Goal: Task Accomplishment & Management: Manage account settings

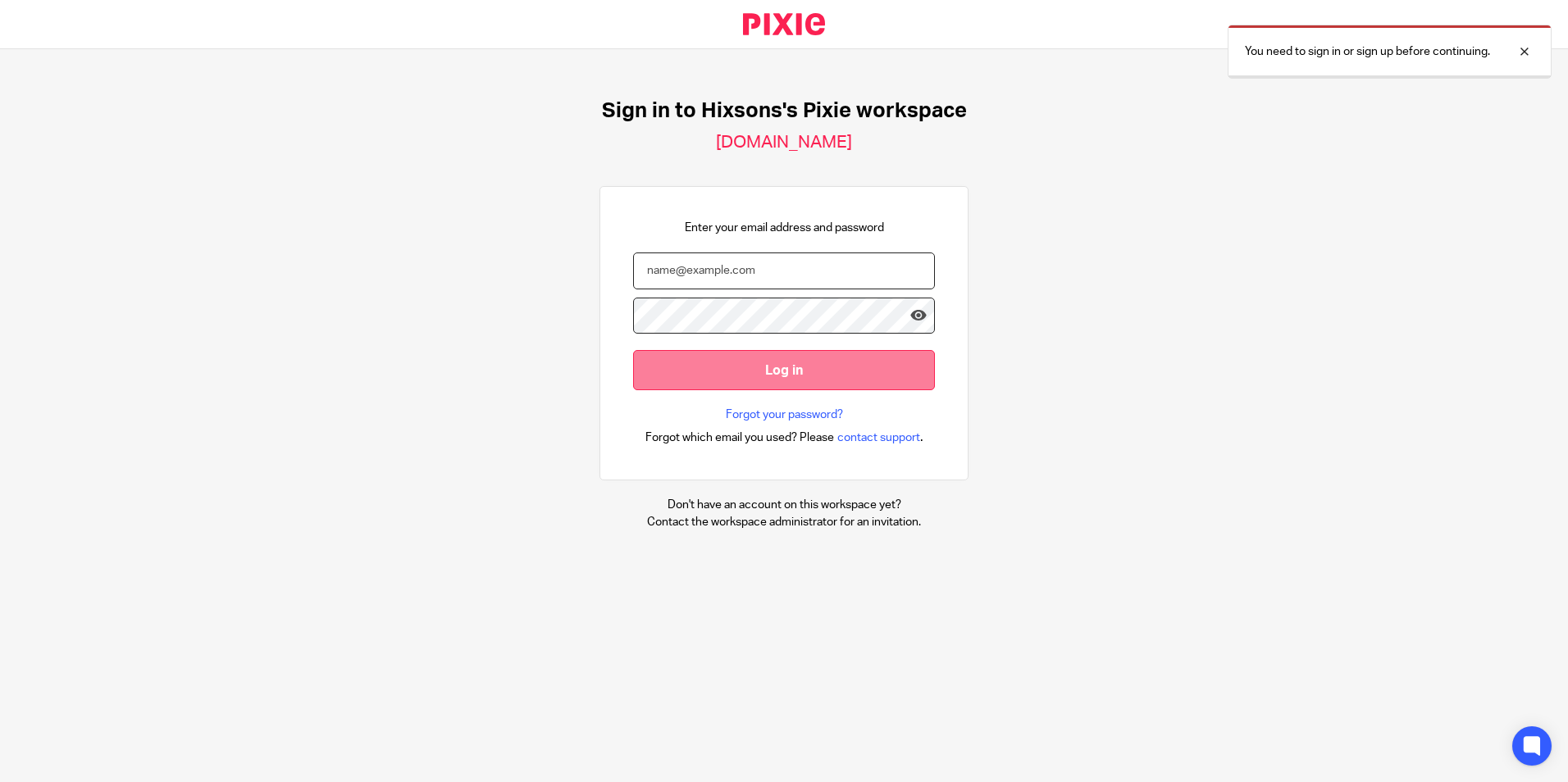
type input "[EMAIL_ADDRESS][DOMAIN_NAME]"
click at [754, 364] on input "Log in" at bounding box center [783, 370] width 302 height 40
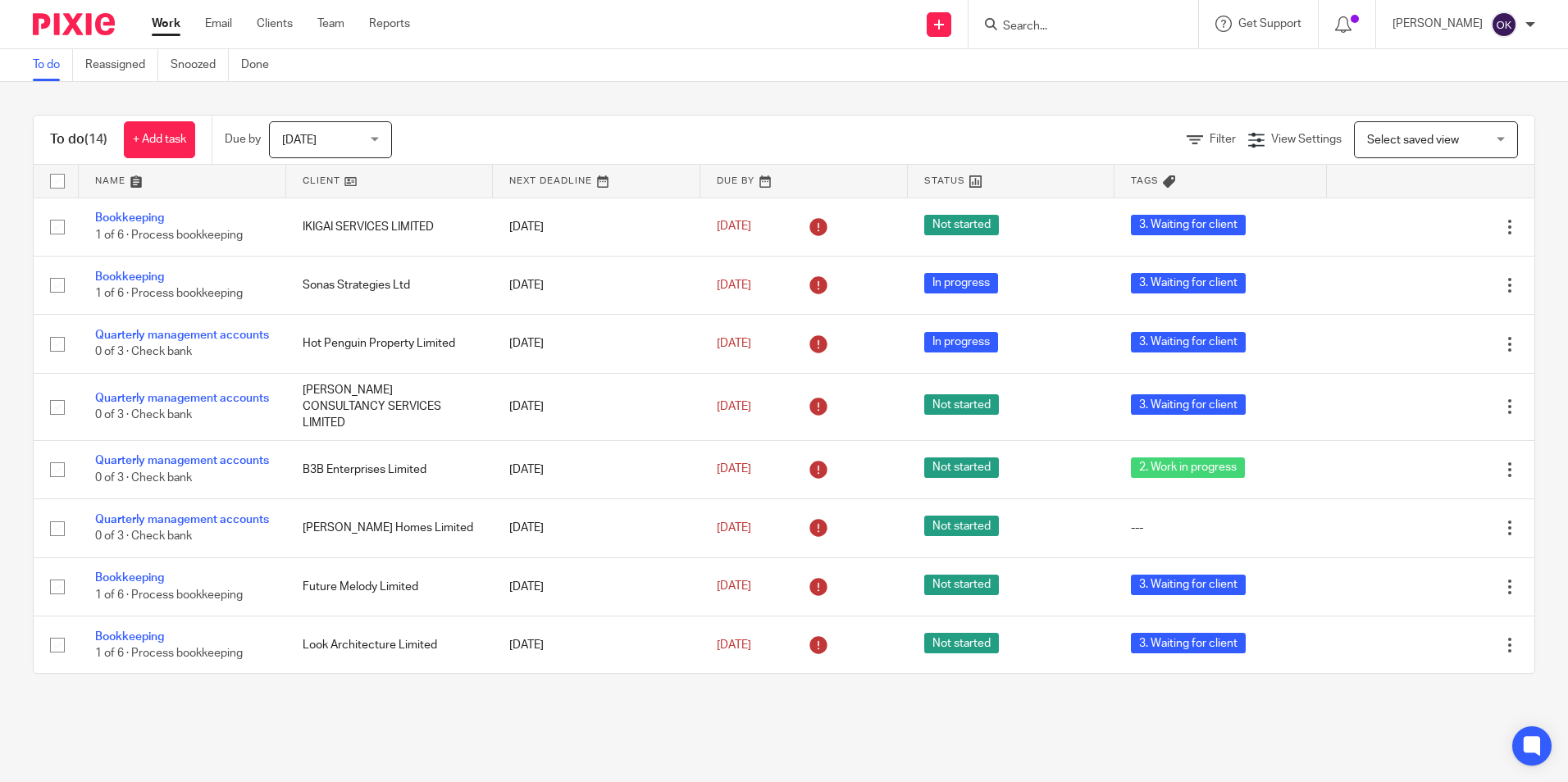
click at [538, 190] on link at bounding box center [596, 180] width 207 height 33
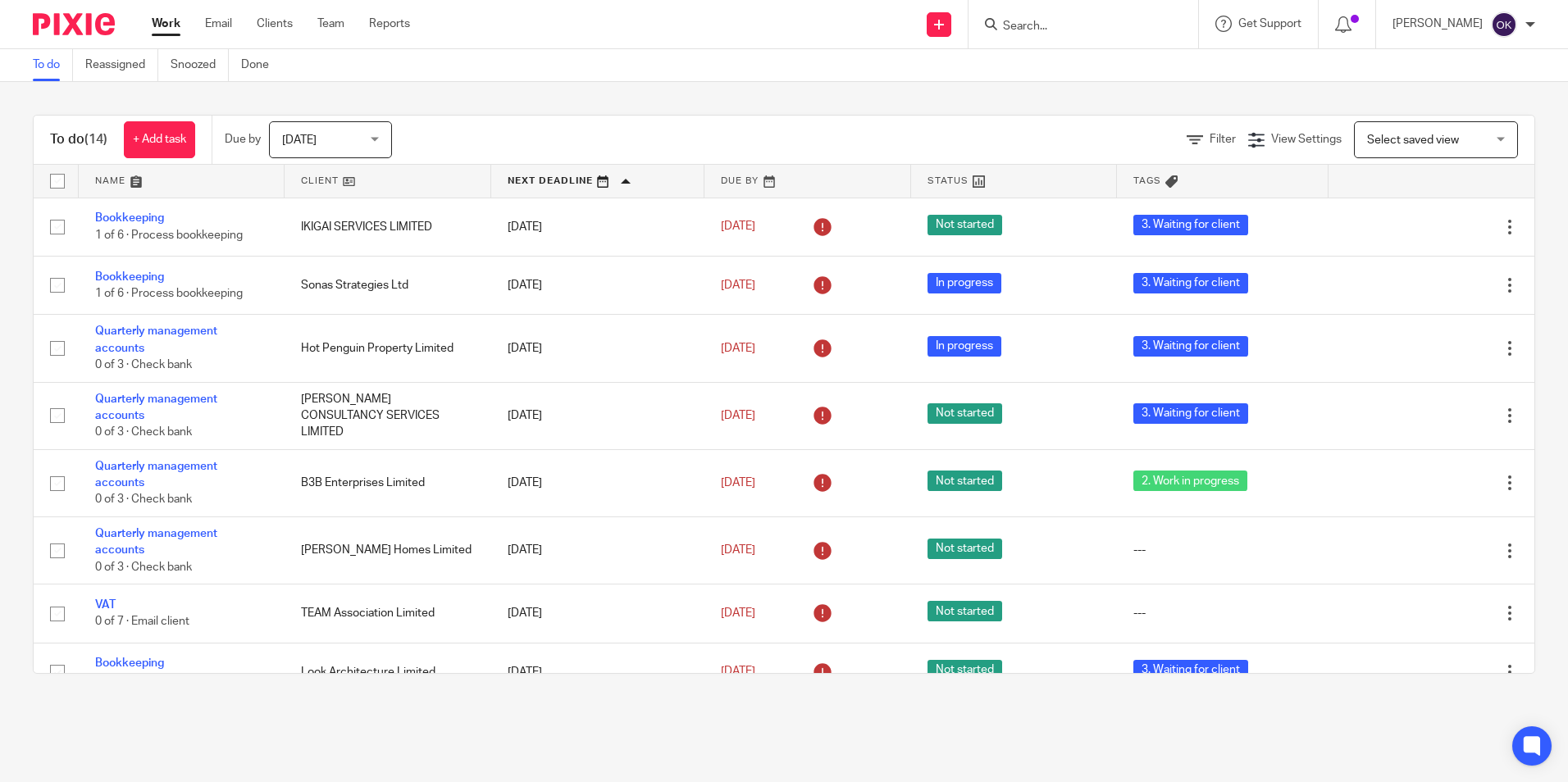
click at [705, 186] on link at bounding box center [807, 180] width 206 height 33
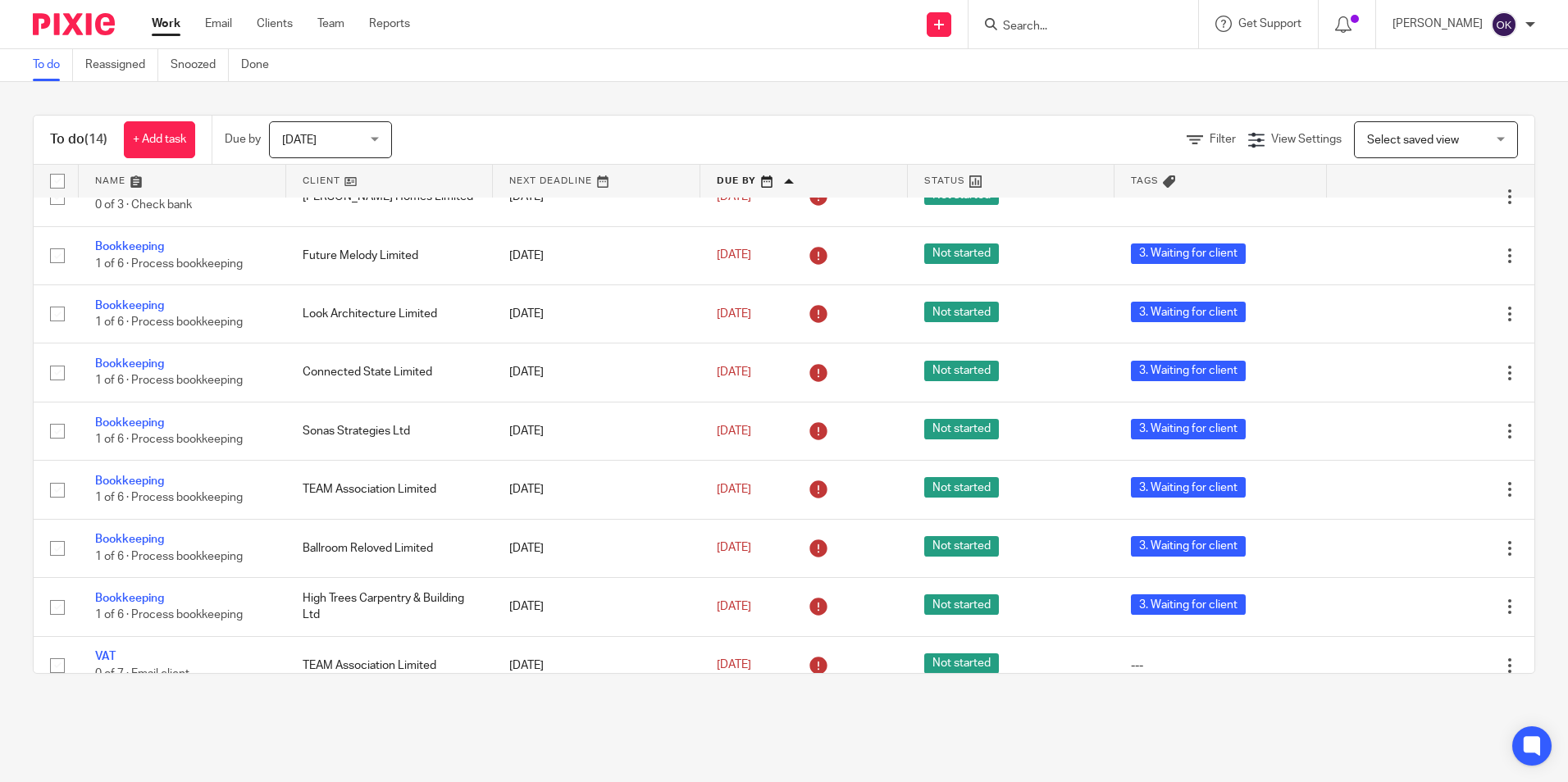
scroll to position [379, 0]
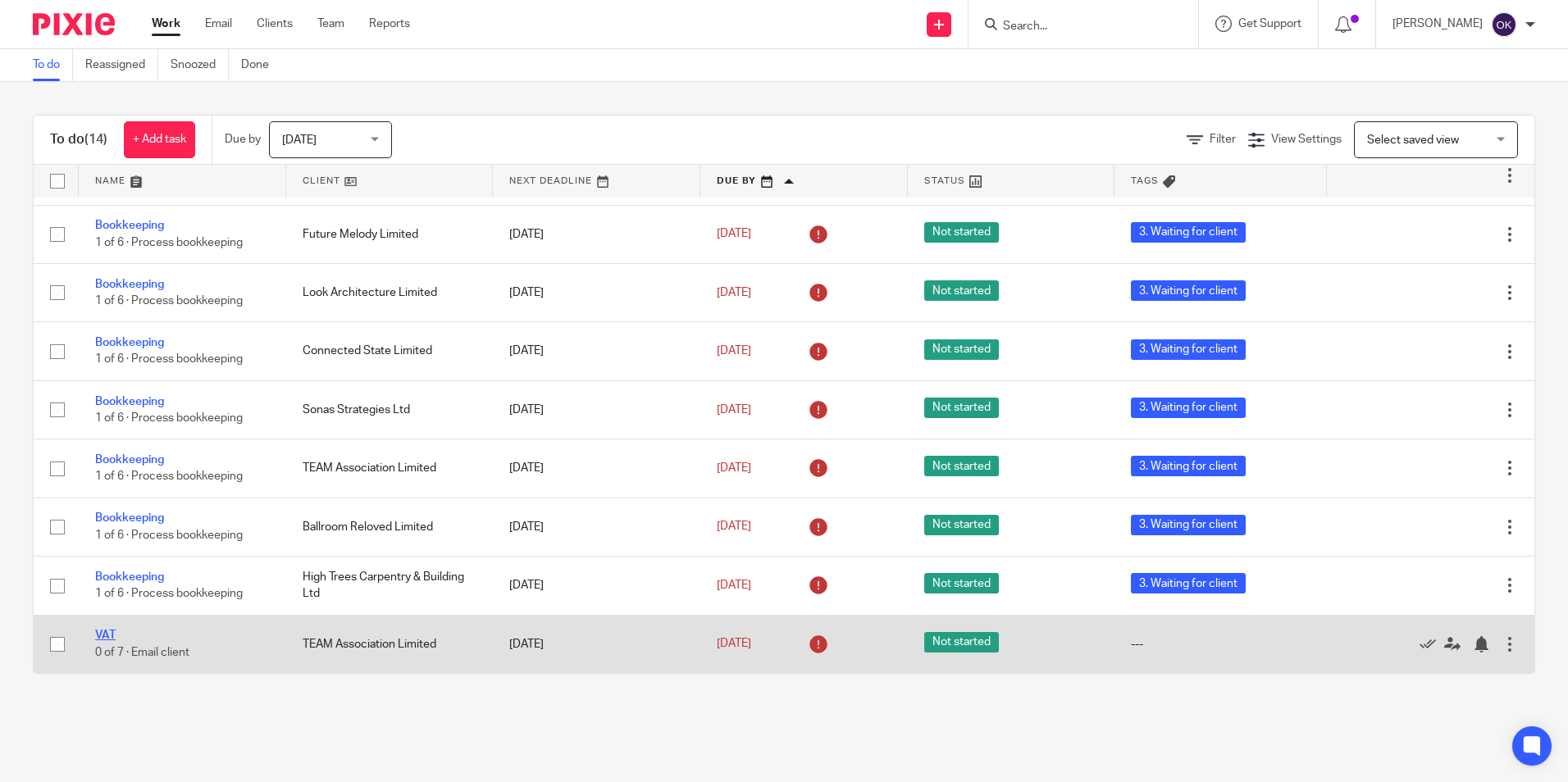
click at [101, 633] on link "VAT" at bounding box center [106, 635] width 21 height 11
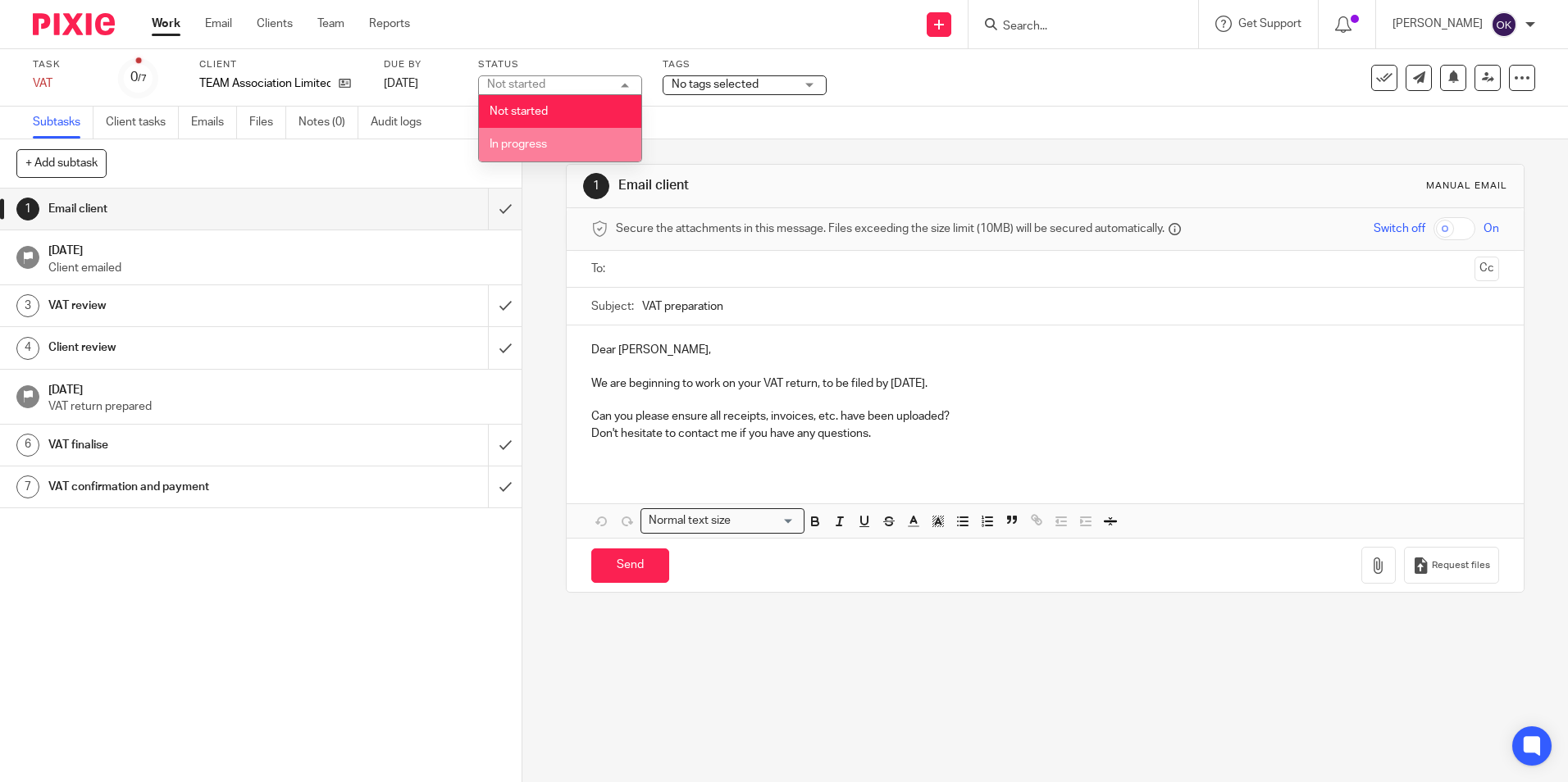
drag, startPoint x: 562, startPoint y: 142, endPoint x: 652, endPoint y: 116, distance: 93.7
click at [563, 141] on li "In progress" at bounding box center [560, 145] width 163 height 34
click at [704, 88] on span "No tags selected" at bounding box center [715, 84] width 87 height 11
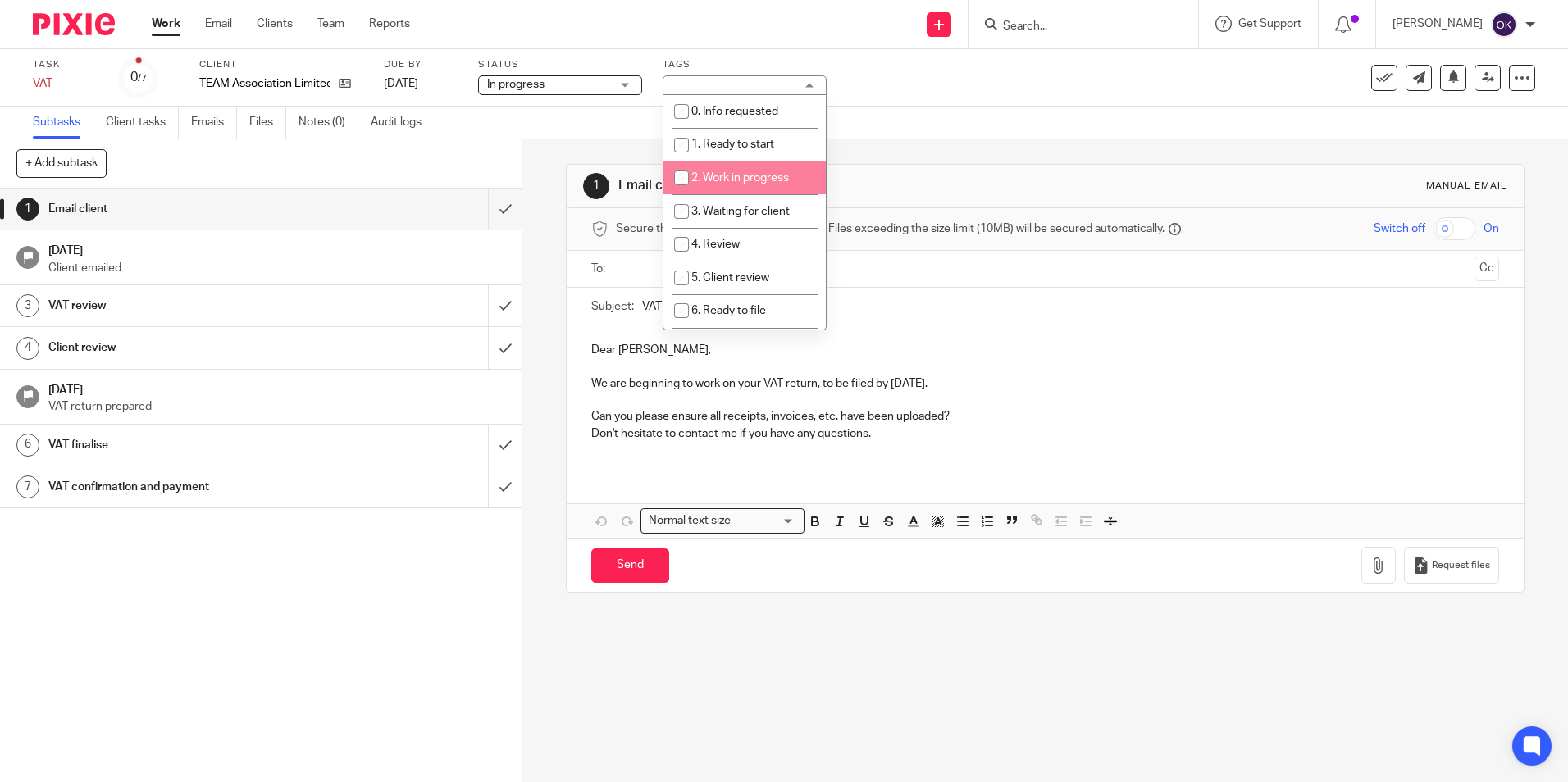
click at [761, 169] on li "2. Work in progress" at bounding box center [745, 178] width 163 height 34
checkbox input "true"
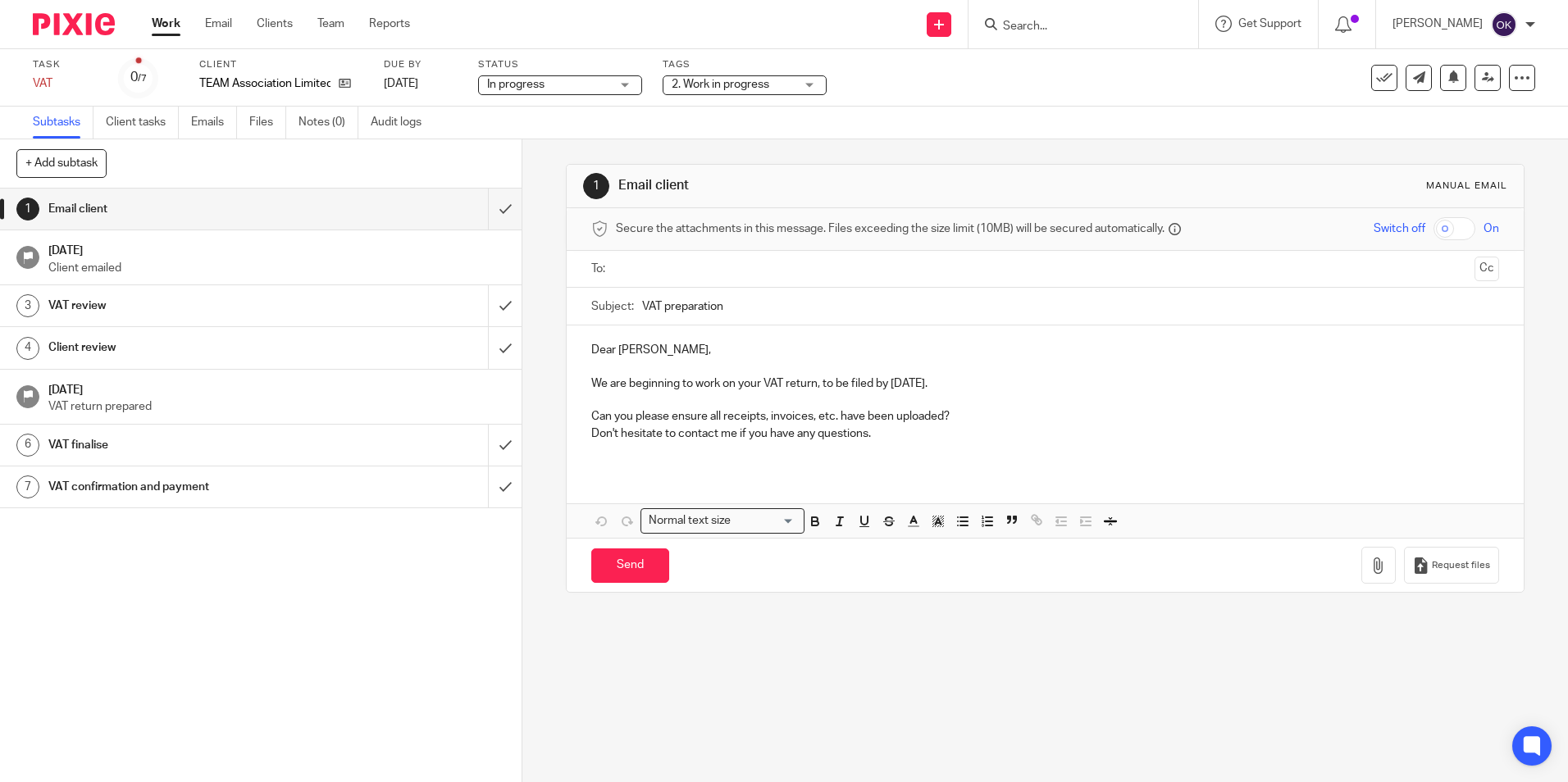
click at [874, 101] on div "Task VAT Save VAT 0 /7 Client TEAM Association Limited Due by 20 Oct 2025 Statu…" at bounding box center [784, 78] width 1568 height 57
click at [64, 30] on img at bounding box center [74, 24] width 82 height 22
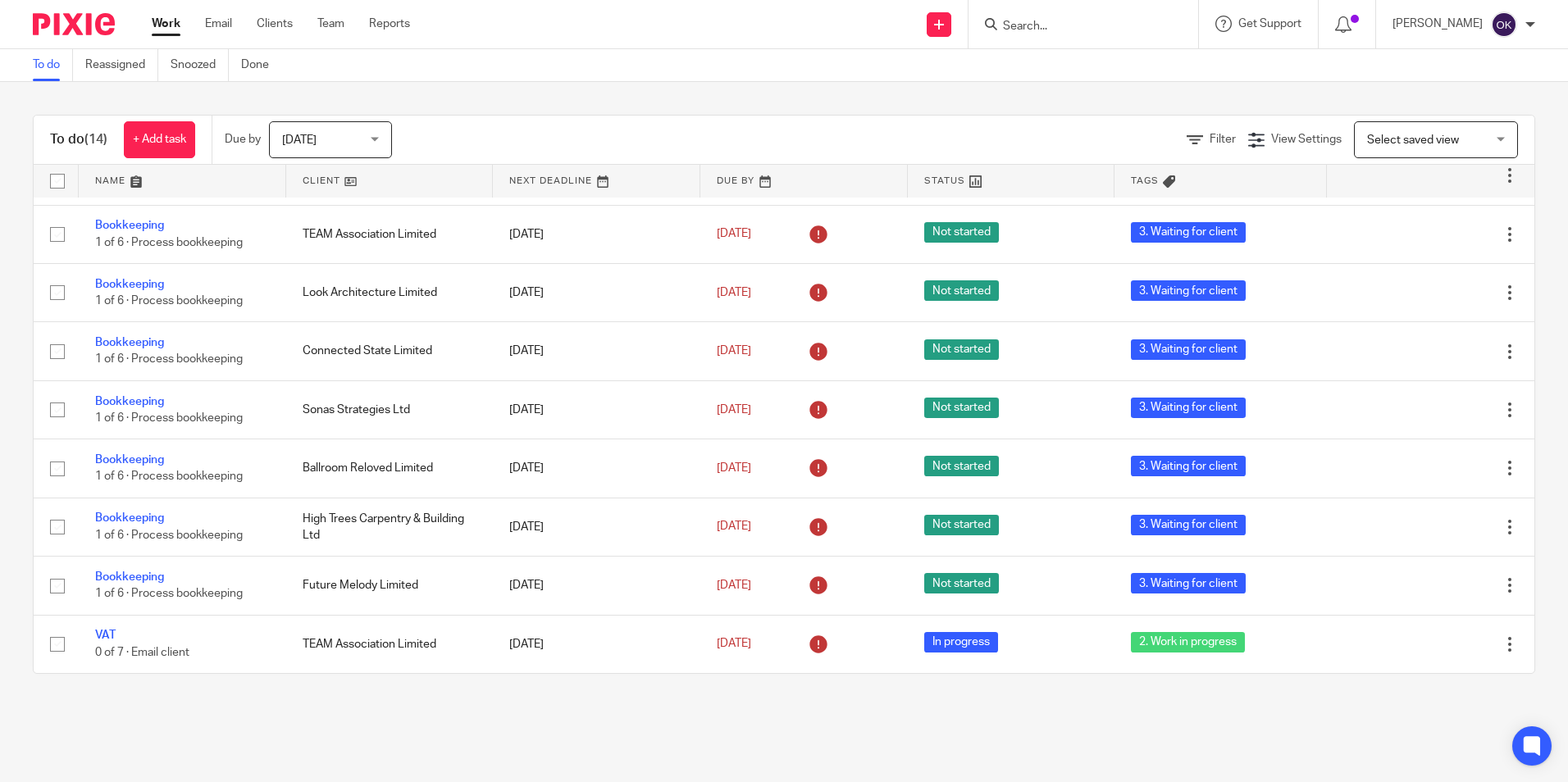
scroll to position [379, 0]
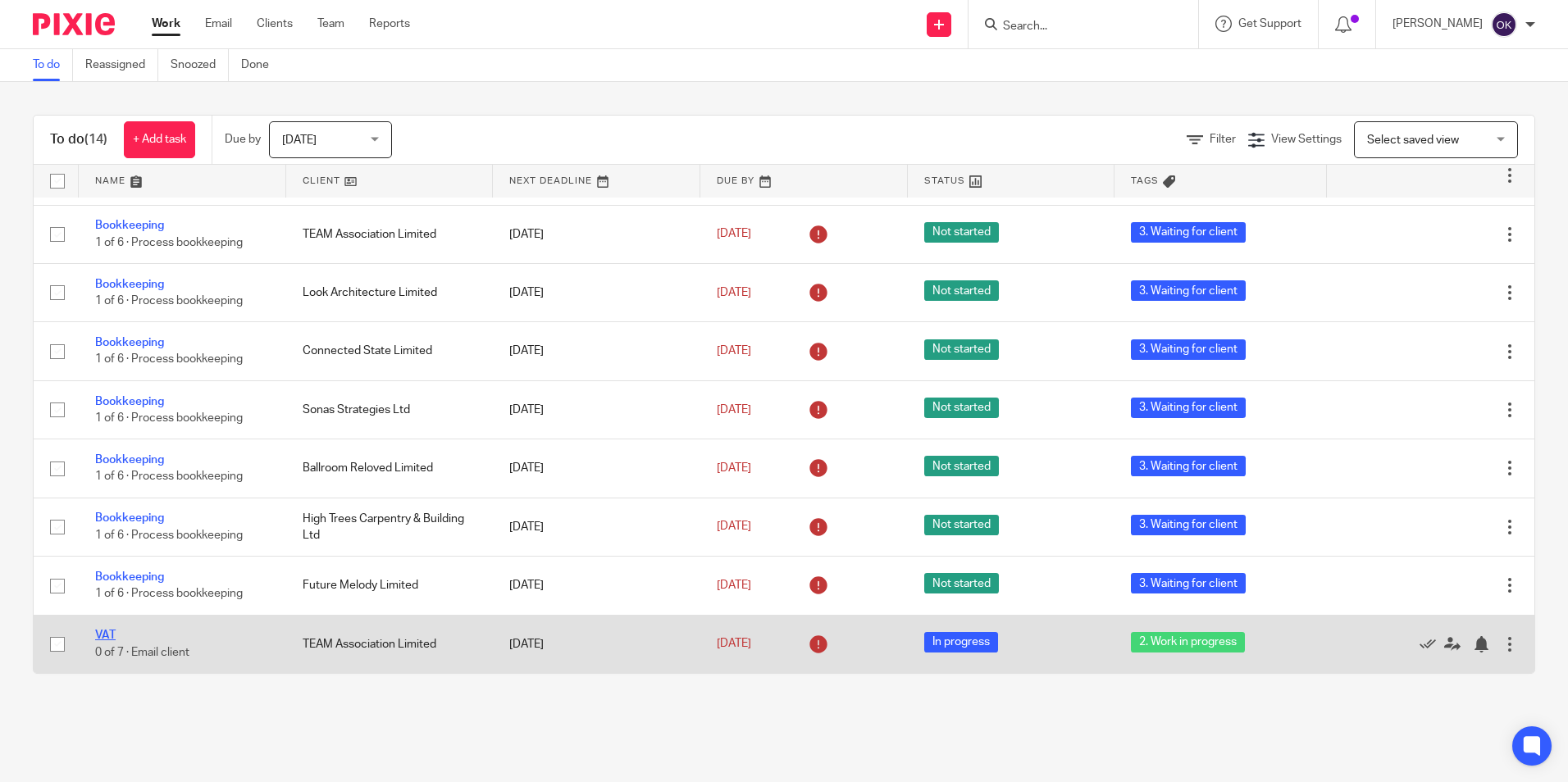
click at [113, 640] on link "VAT" at bounding box center [106, 635] width 21 height 11
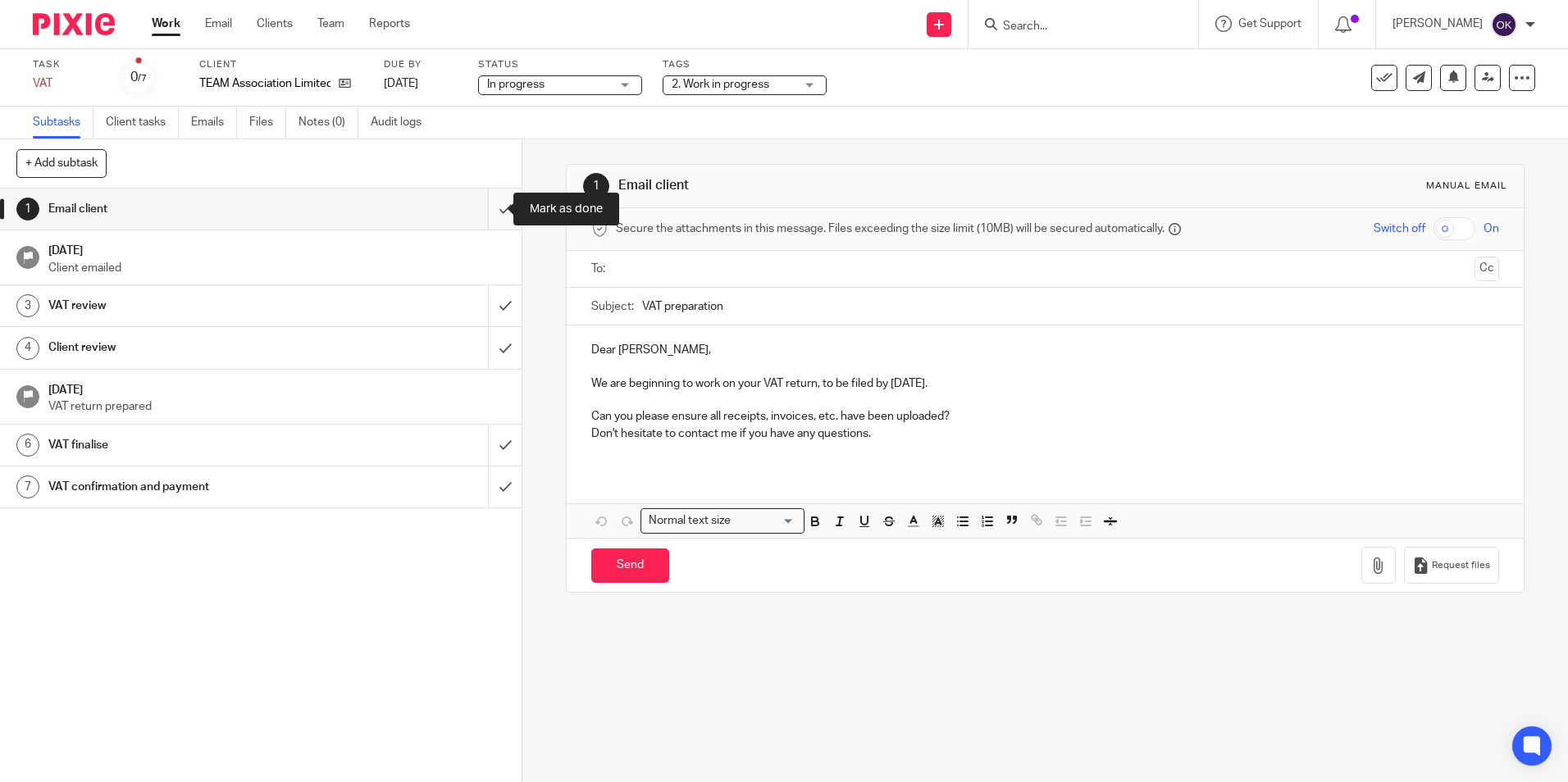
click at [482, 218] on input "submit" at bounding box center [261, 209] width 521 height 41
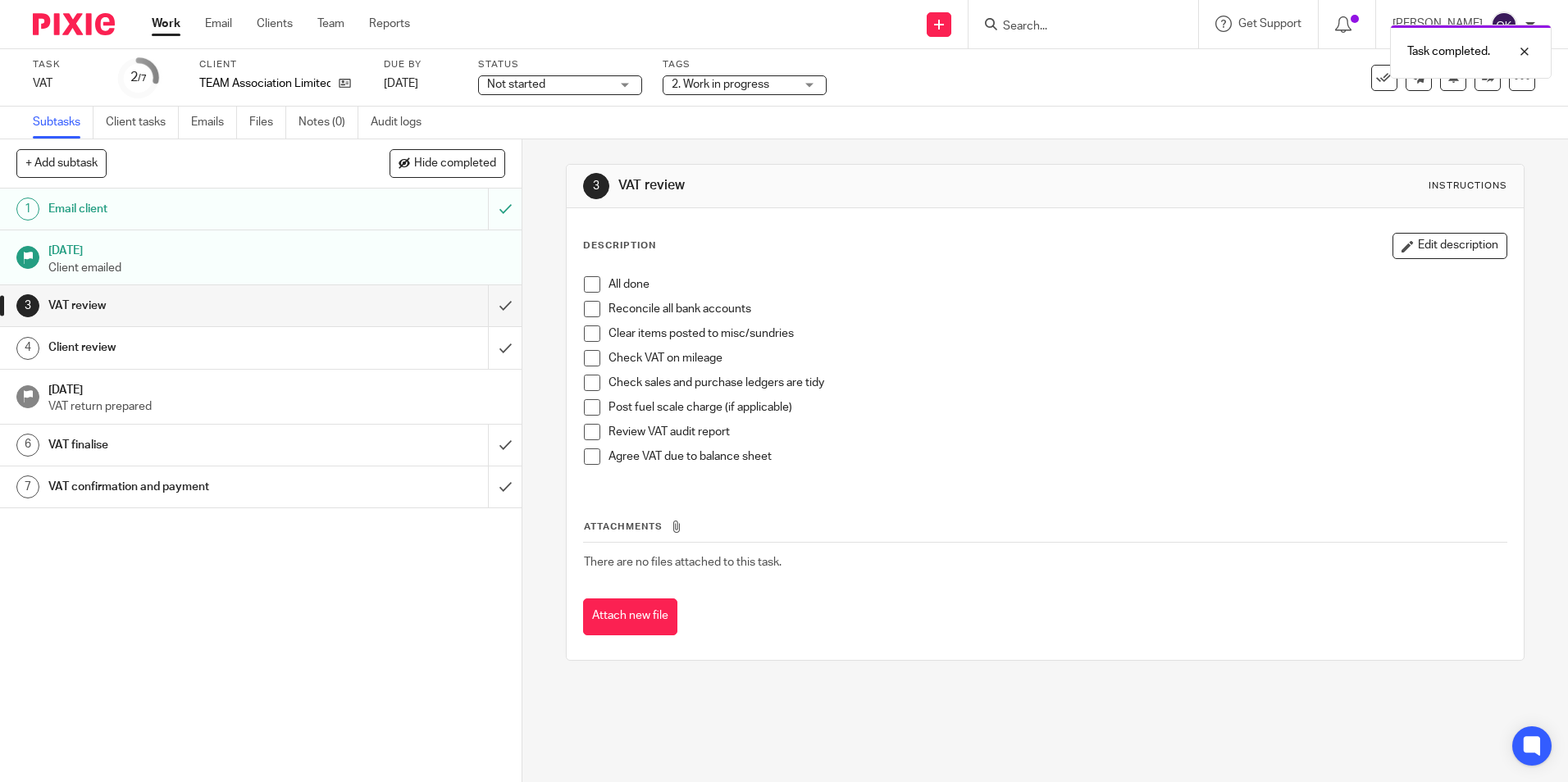
click at [587, 278] on span at bounding box center [592, 285] width 17 height 17
drag, startPoint x: 586, startPoint y: 306, endPoint x: 586, endPoint y: 331, distance: 25.0
click at [586, 306] on span at bounding box center [592, 309] width 17 height 17
click at [585, 332] on span at bounding box center [592, 334] width 17 height 17
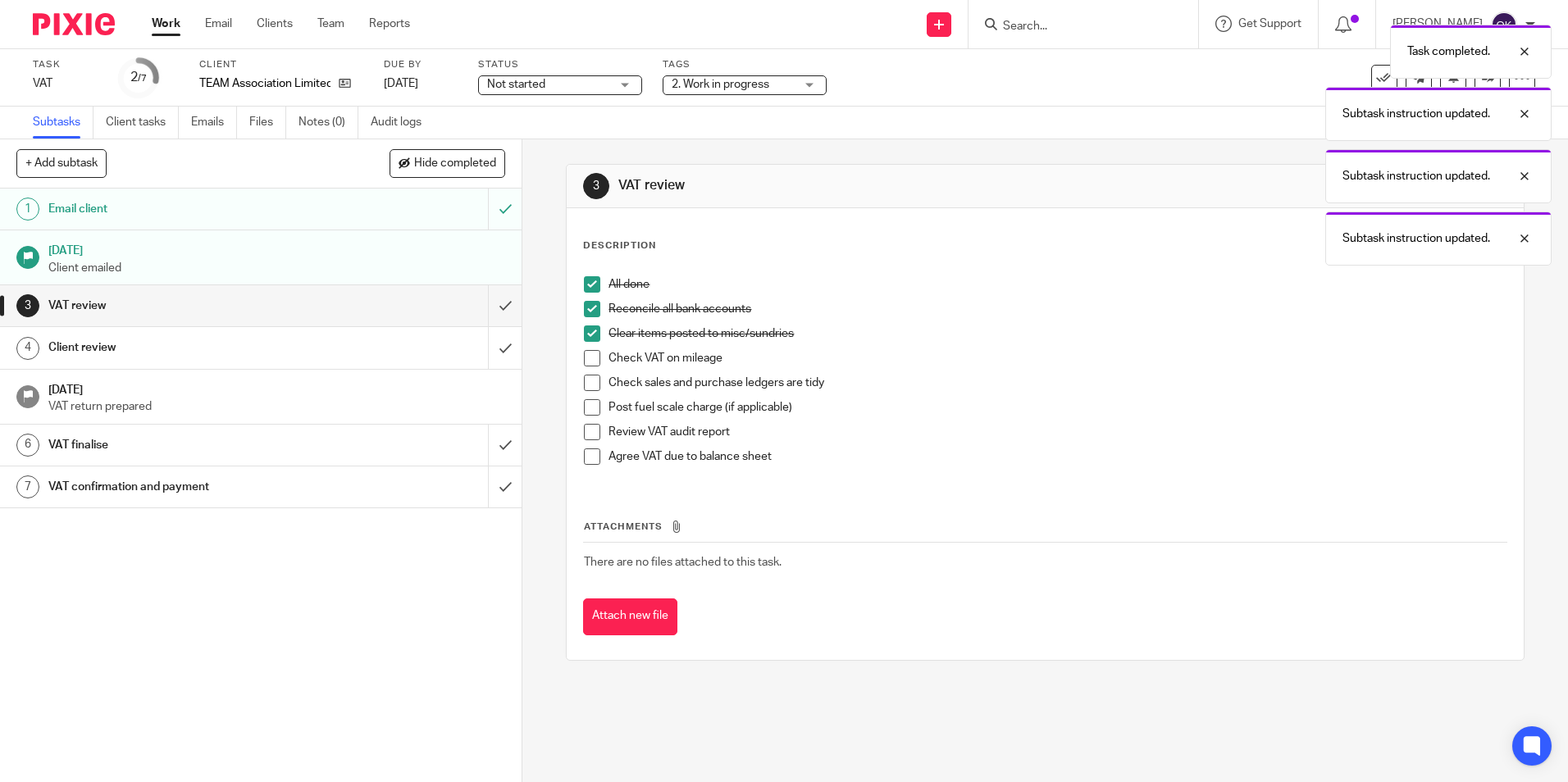
click at [585, 358] on span at bounding box center [592, 359] width 17 height 17
click at [589, 378] on span at bounding box center [592, 383] width 17 height 17
click at [589, 407] on span at bounding box center [592, 407] width 17 height 17
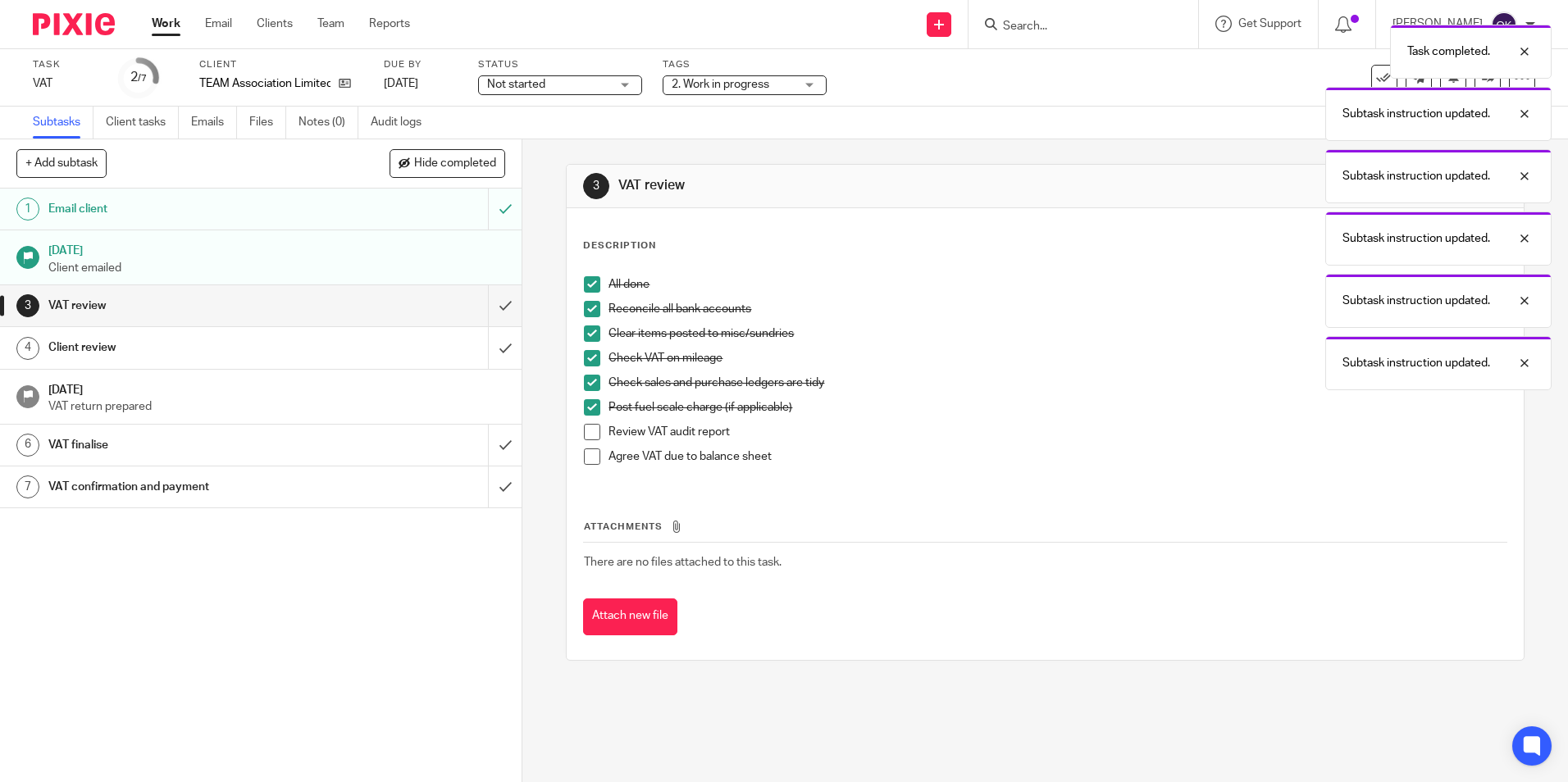
click at [586, 432] on span at bounding box center [592, 433] width 17 height 17
click at [588, 452] on span at bounding box center [592, 457] width 17 height 17
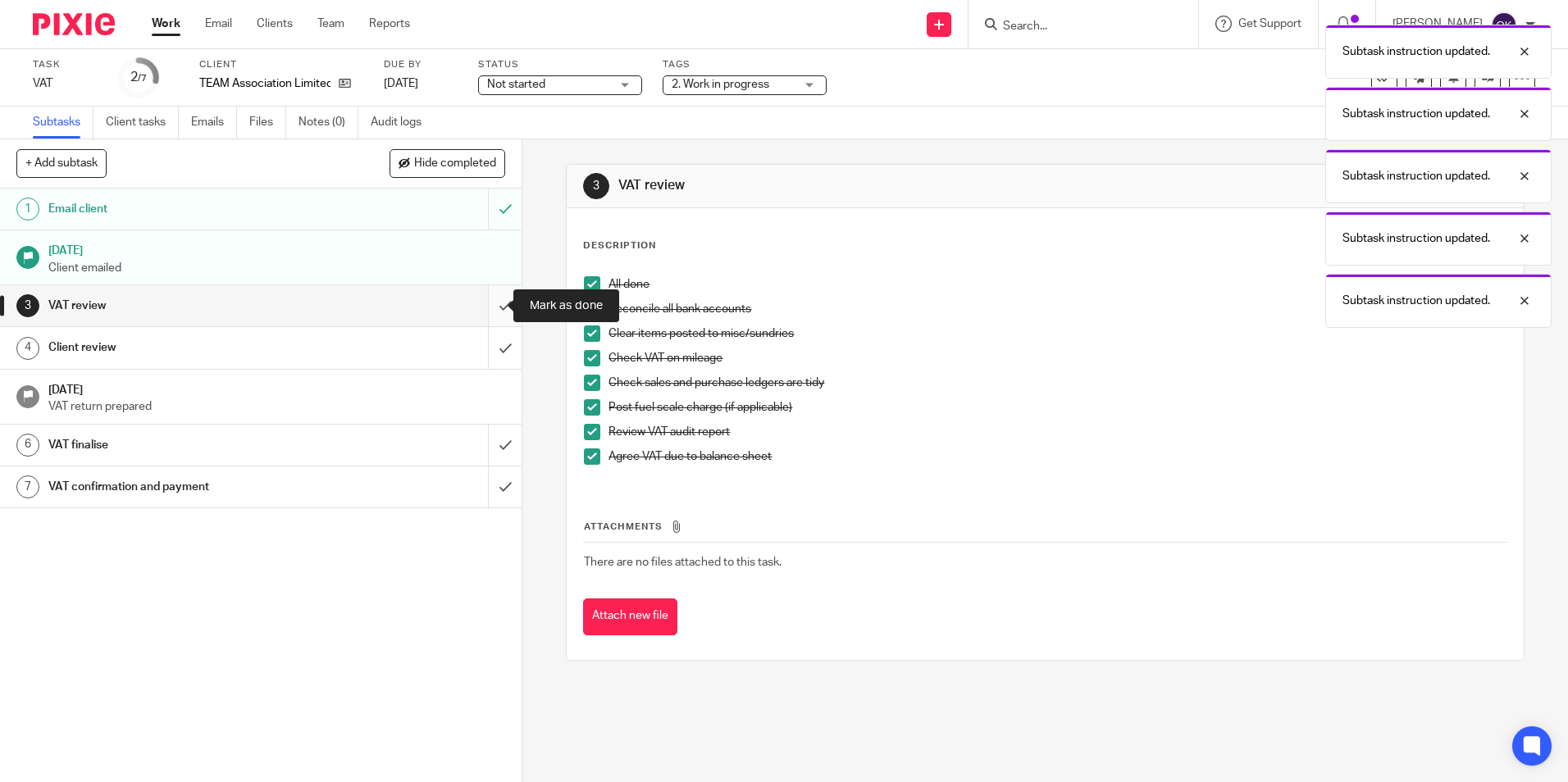
click at [488, 305] on input "submit" at bounding box center [261, 306] width 521 height 41
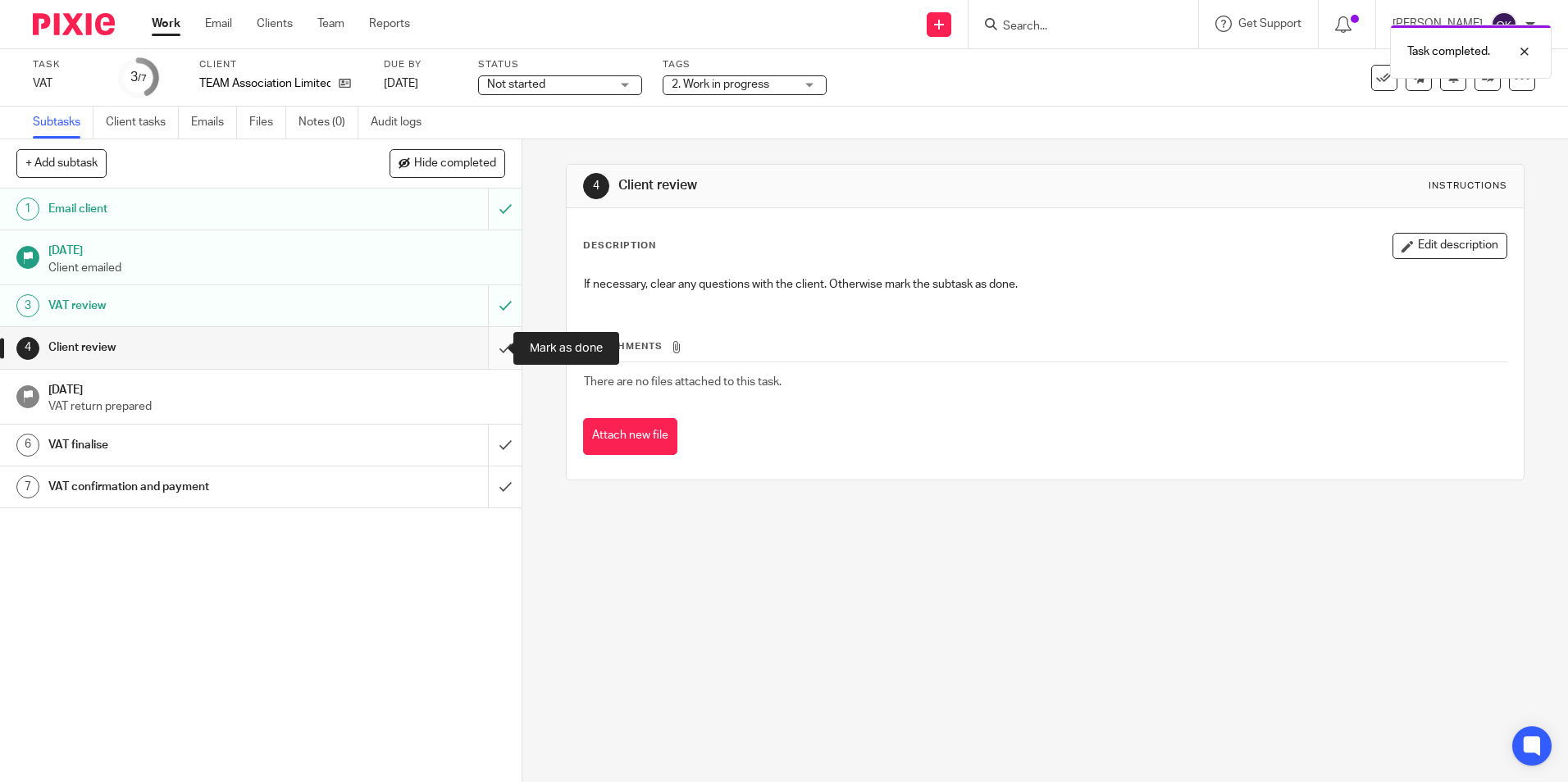
click at [485, 348] on input "submit" at bounding box center [261, 348] width 521 height 41
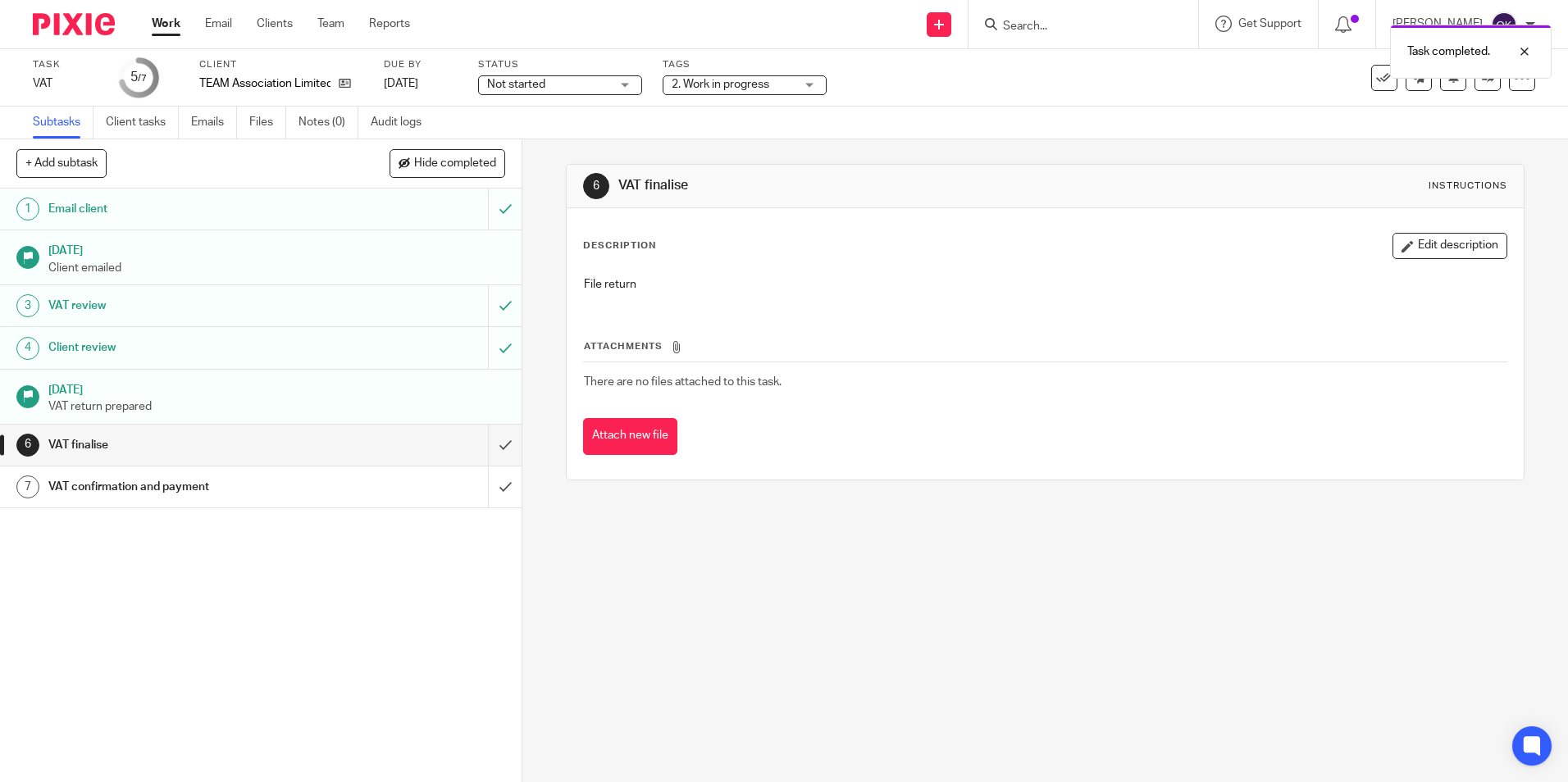
click at [290, 503] on link "7 VAT confirmation and payment" at bounding box center [244, 487] width 488 height 41
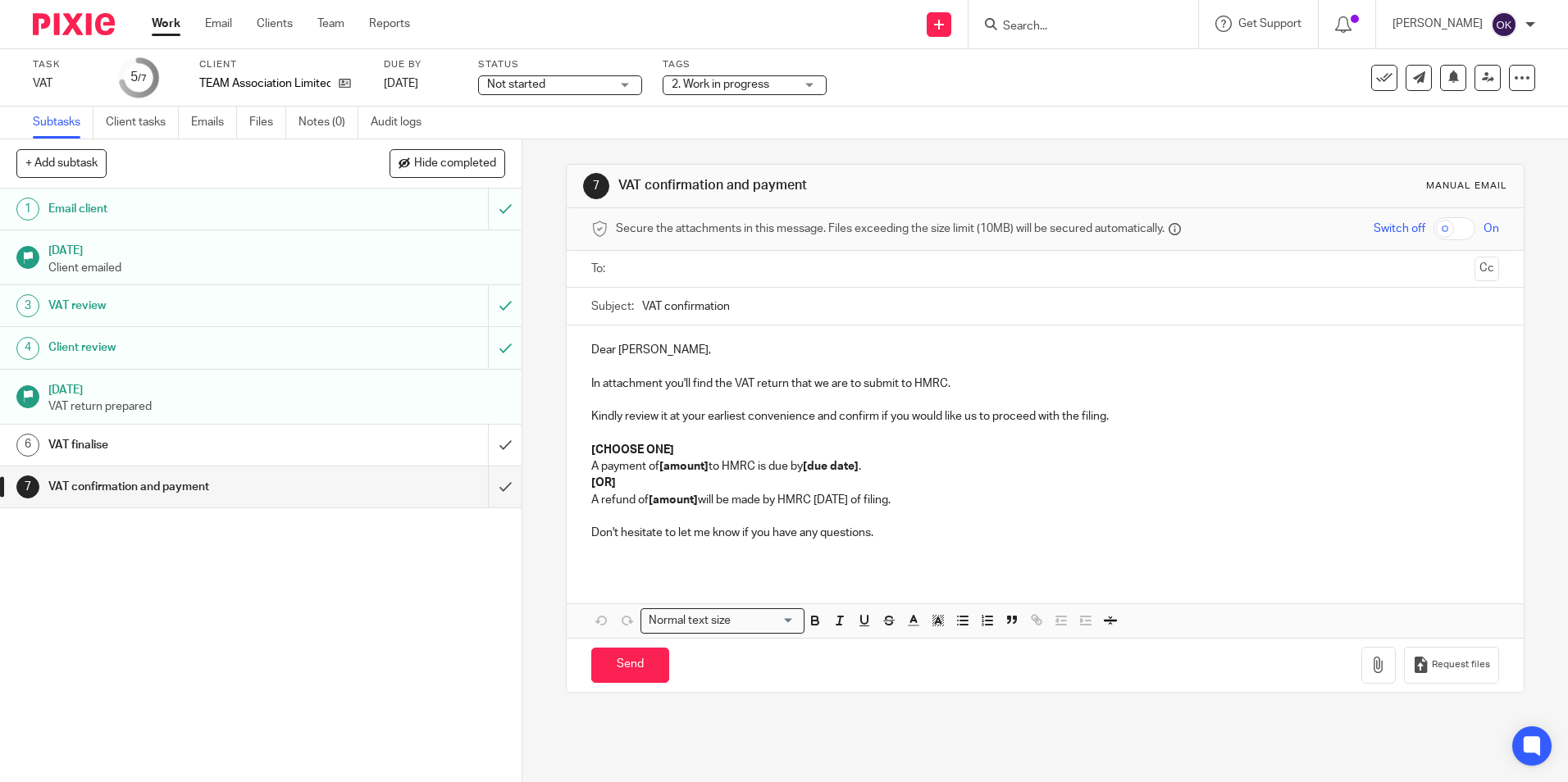
click at [373, 451] on div "VAT finalise" at bounding box center [261, 445] width 424 height 24
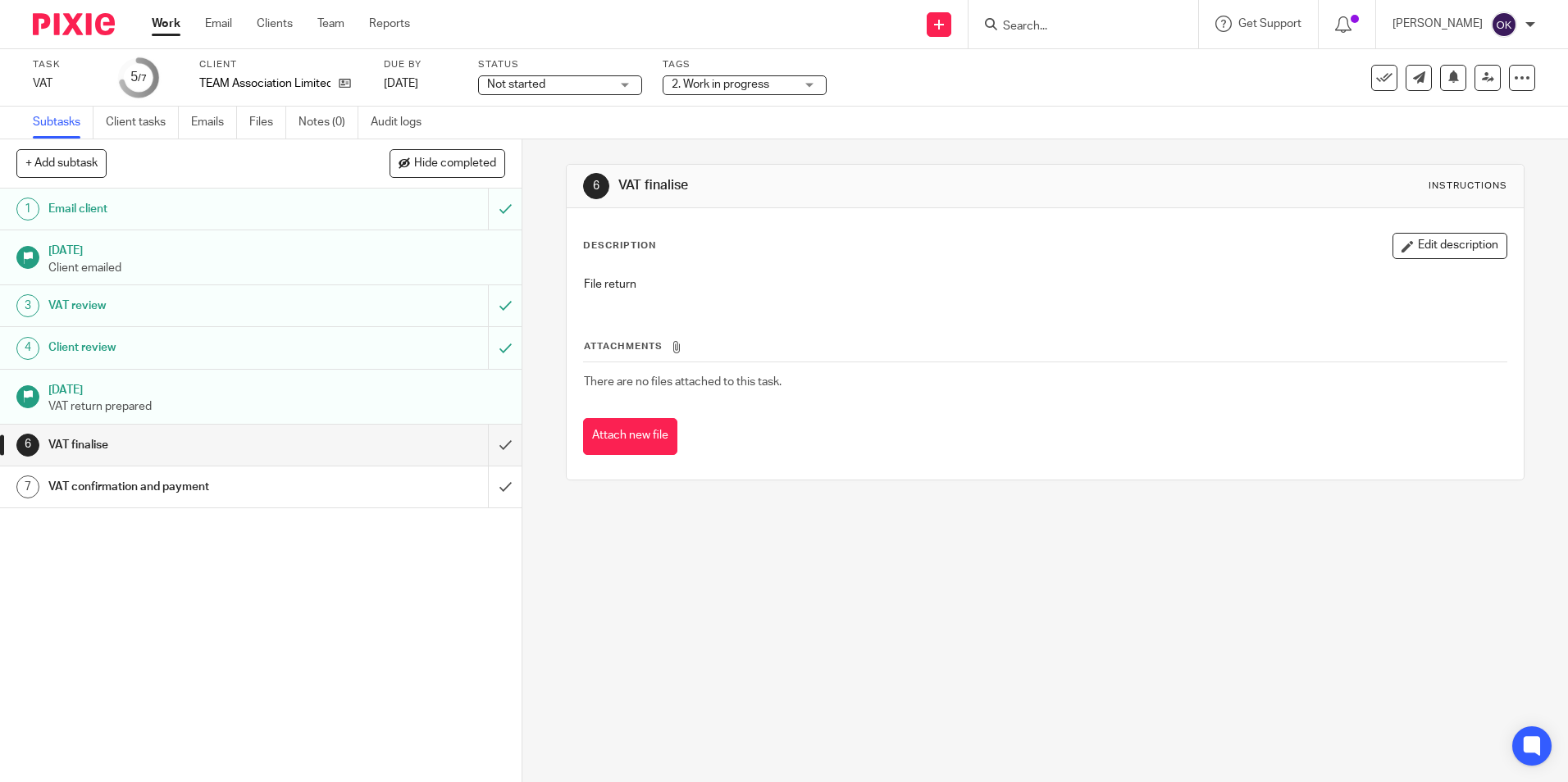
click at [91, 19] on img at bounding box center [74, 24] width 82 height 22
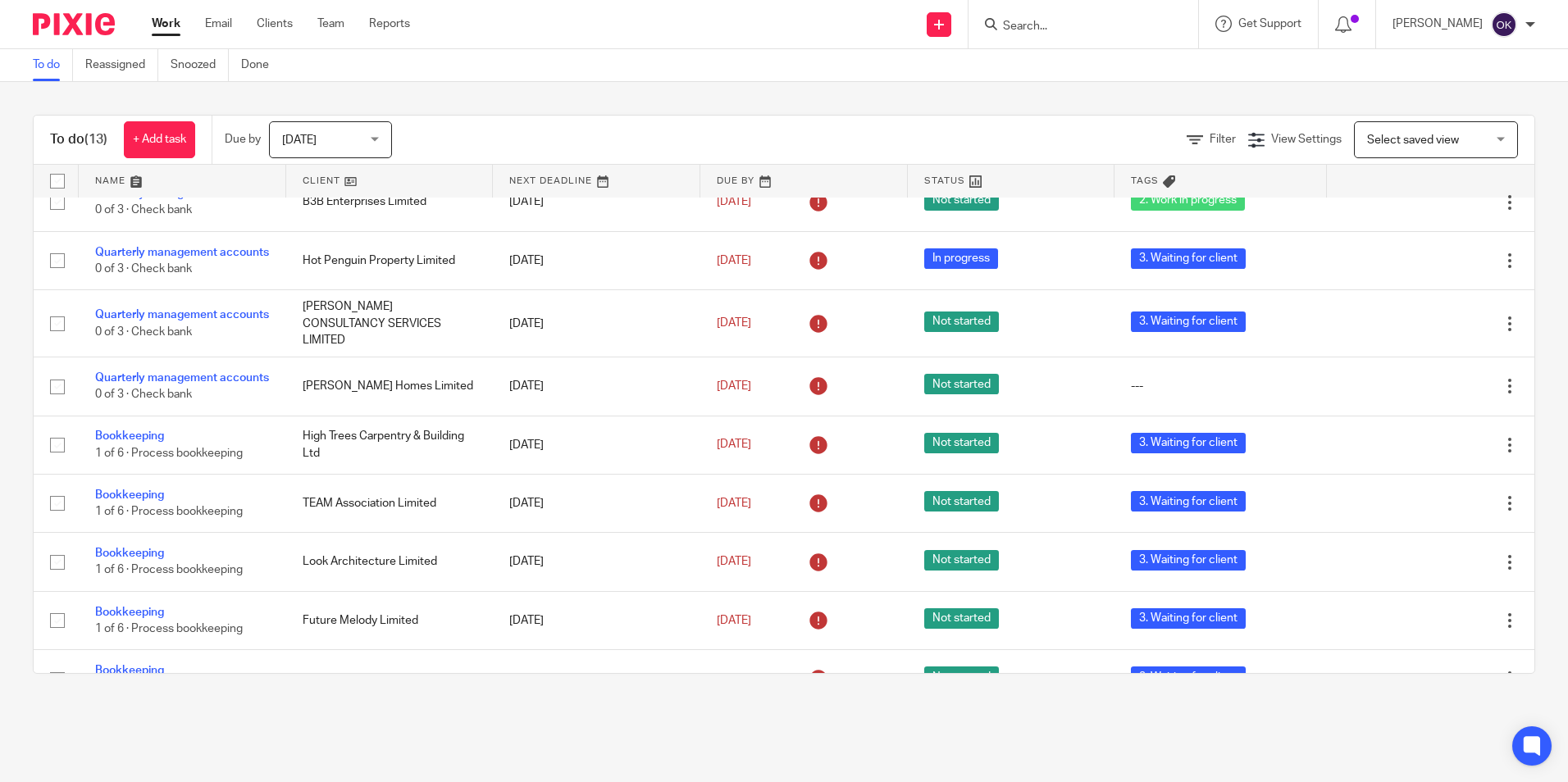
scroll to position [260, 0]
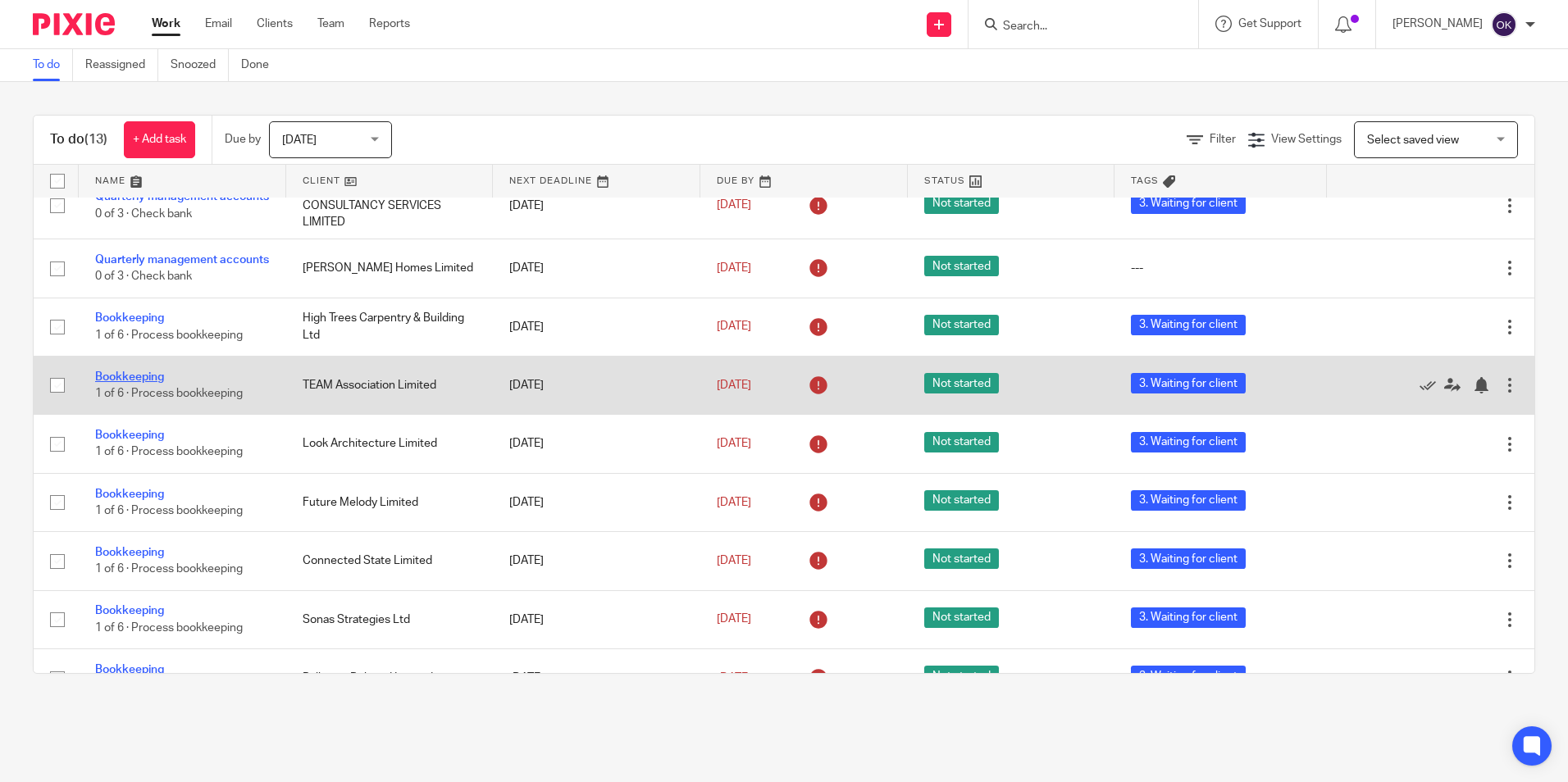
click at [135, 383] on link "Bookkeeping" at bounding box center [130, 377] width 69 height 11
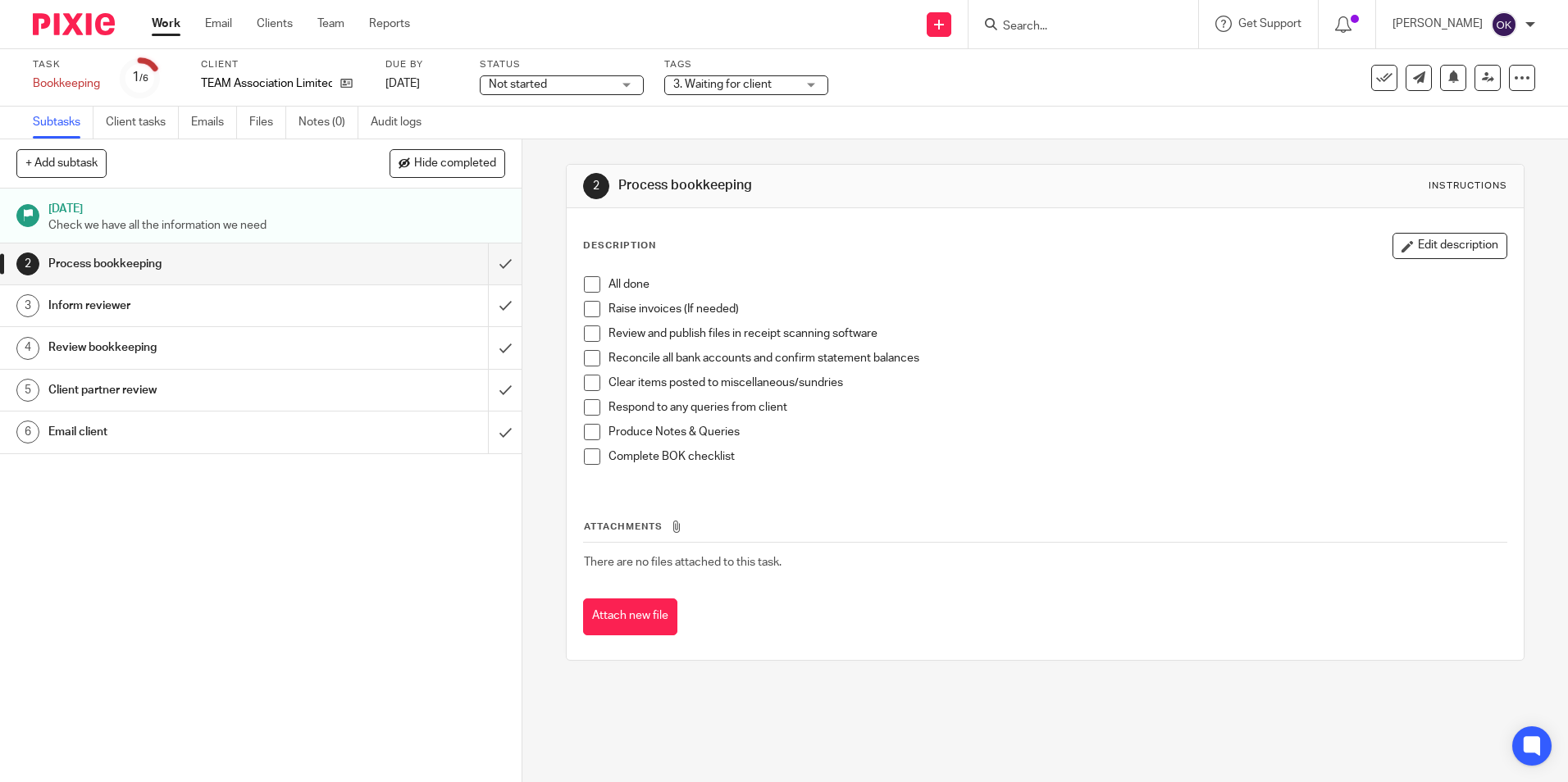
click at [700, 85] on span "3. Waiting for client" at bounding box center [721, 84] width 98 height 11
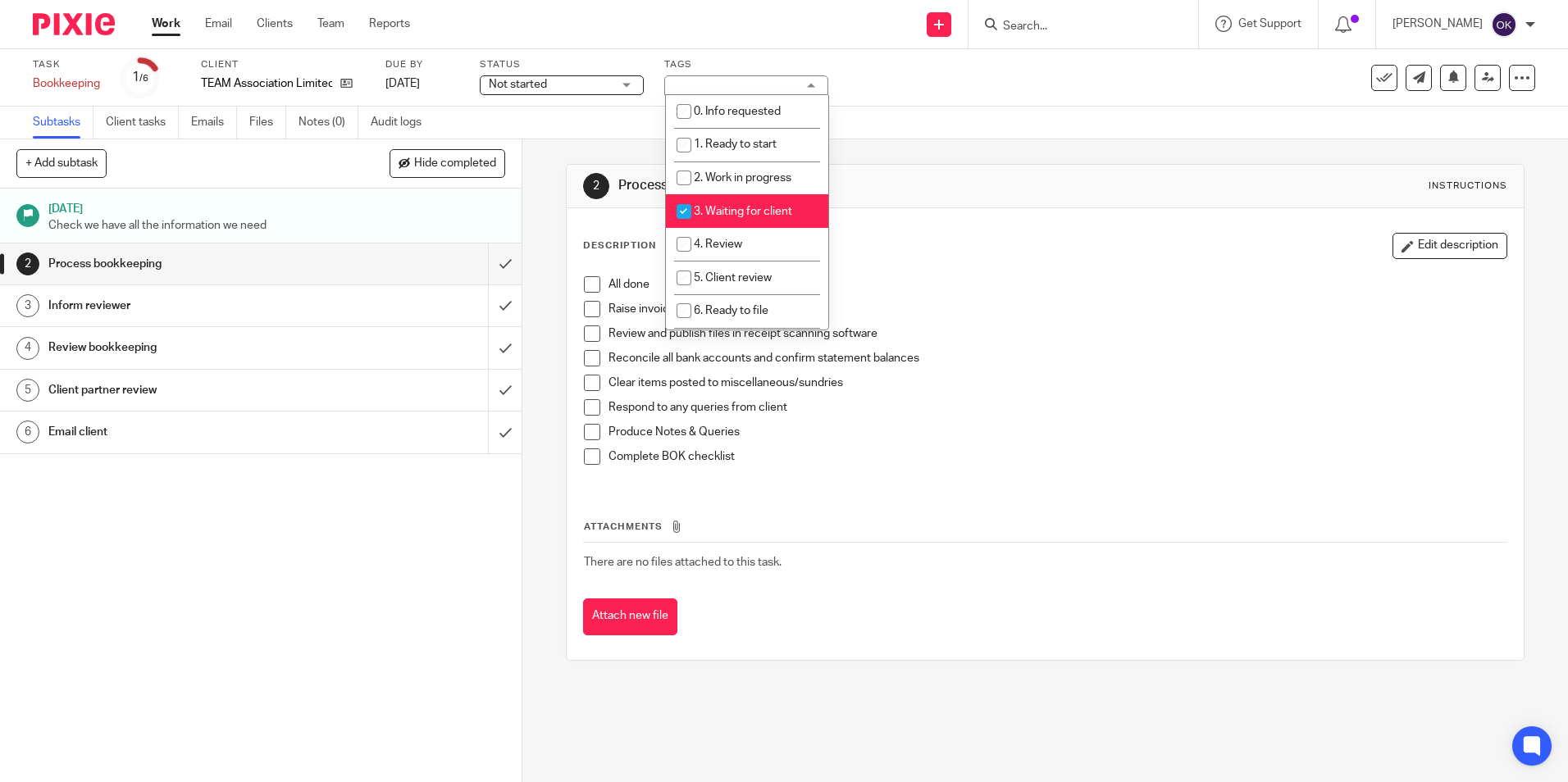
click at [681, 207] on input "checkbox" at bounding box center [683, 211] width 31 height 31
checkbox input "false"
click at [682, 235] on input "checkbox" at bounding box center [683, 244] width 31 height 31
checkbox input "true"
click at [960, 275] on div "All done Raise invoices (If needed) Review and publish files in receipt scannin…" at bounding box center [1045, 377] width 938 height 218
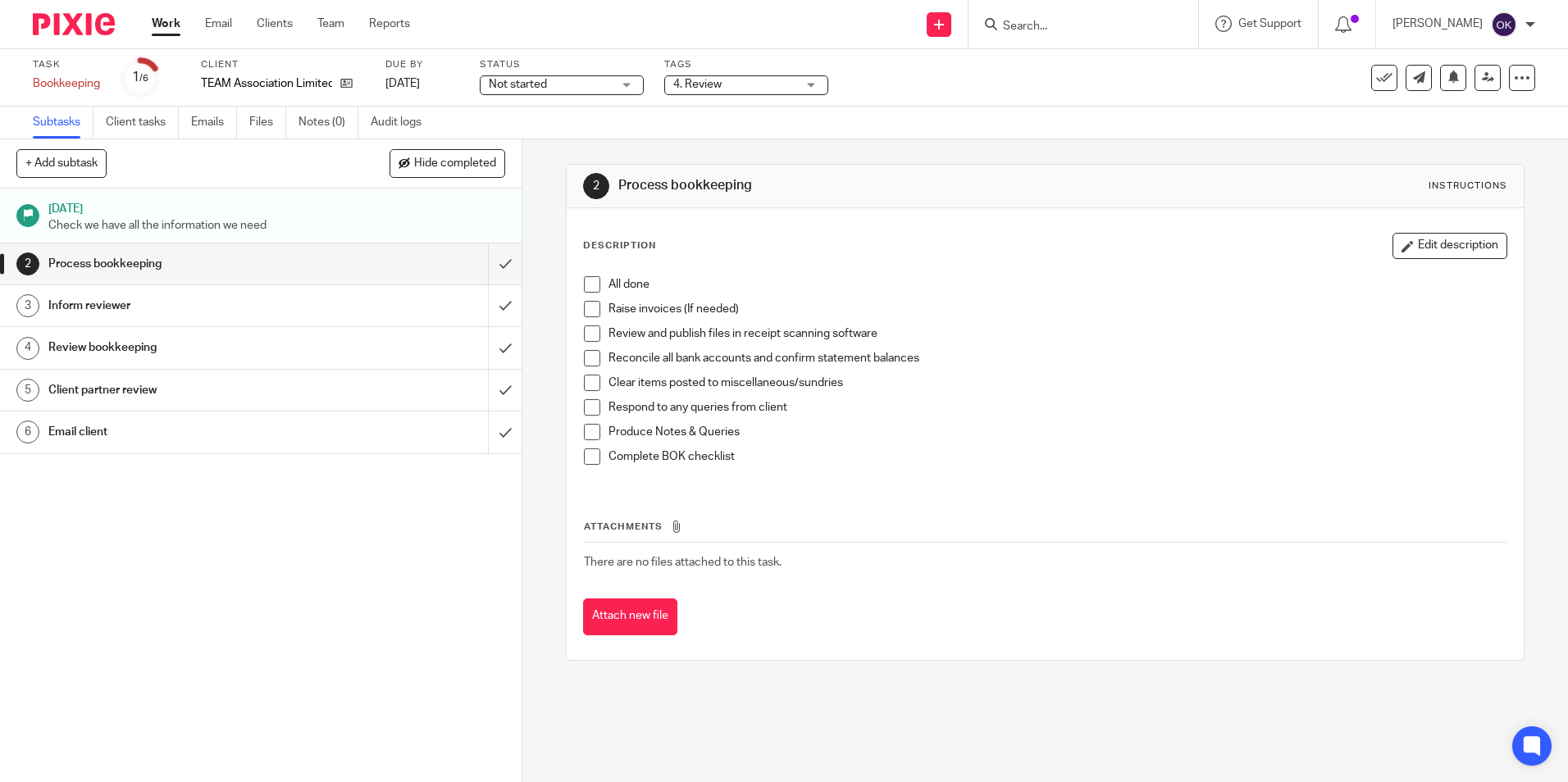
click at [588, 284] on span at bounding box center [592, 285] width 17 height 17
click at [584, 304] on span at bounding box center [592, 309] width 17 height 17
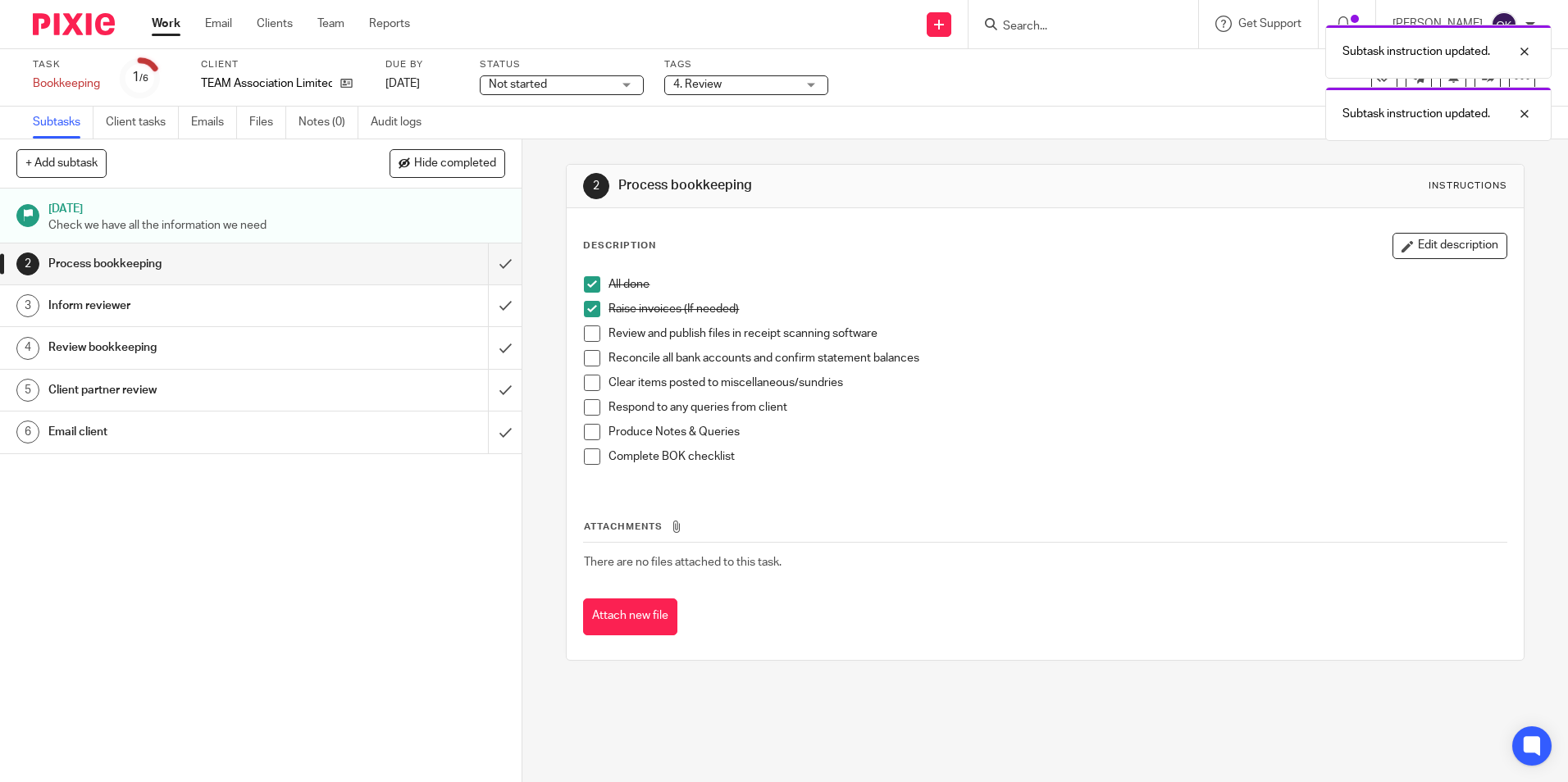
click at [586, 331] on span at bounding box center [592, 334] width 17 height 17
click at [587, 354] on span at bounding box center [592, 359] width 17 height 17
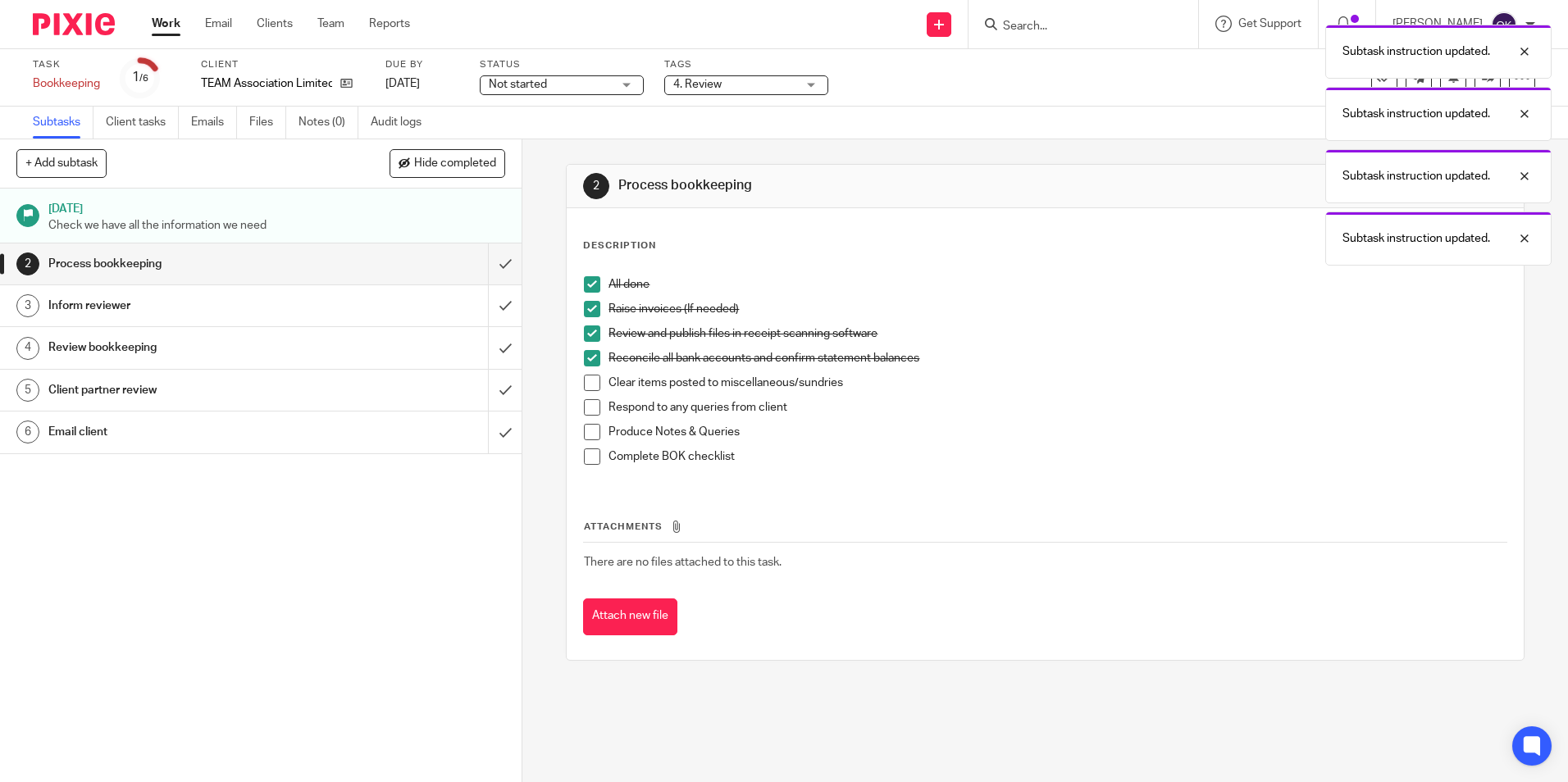
click at [588, 383] on span at bounding box center [592, 383] width 17 height 17
click at [586, 429] on span at bounding box center [592, 433] width 17 height 17
drag, startPoint x: 586, startPoint y: 399, endPoint x: 591, endPoint y: 424, distance: 25.5
click at [587, 400] on span at bounding box center [592, 407] width 17 height 17
drag, startPoint x: 583, startPoint y: 457, endPoint x: 577, endPoint y: 450, distance: 9.2
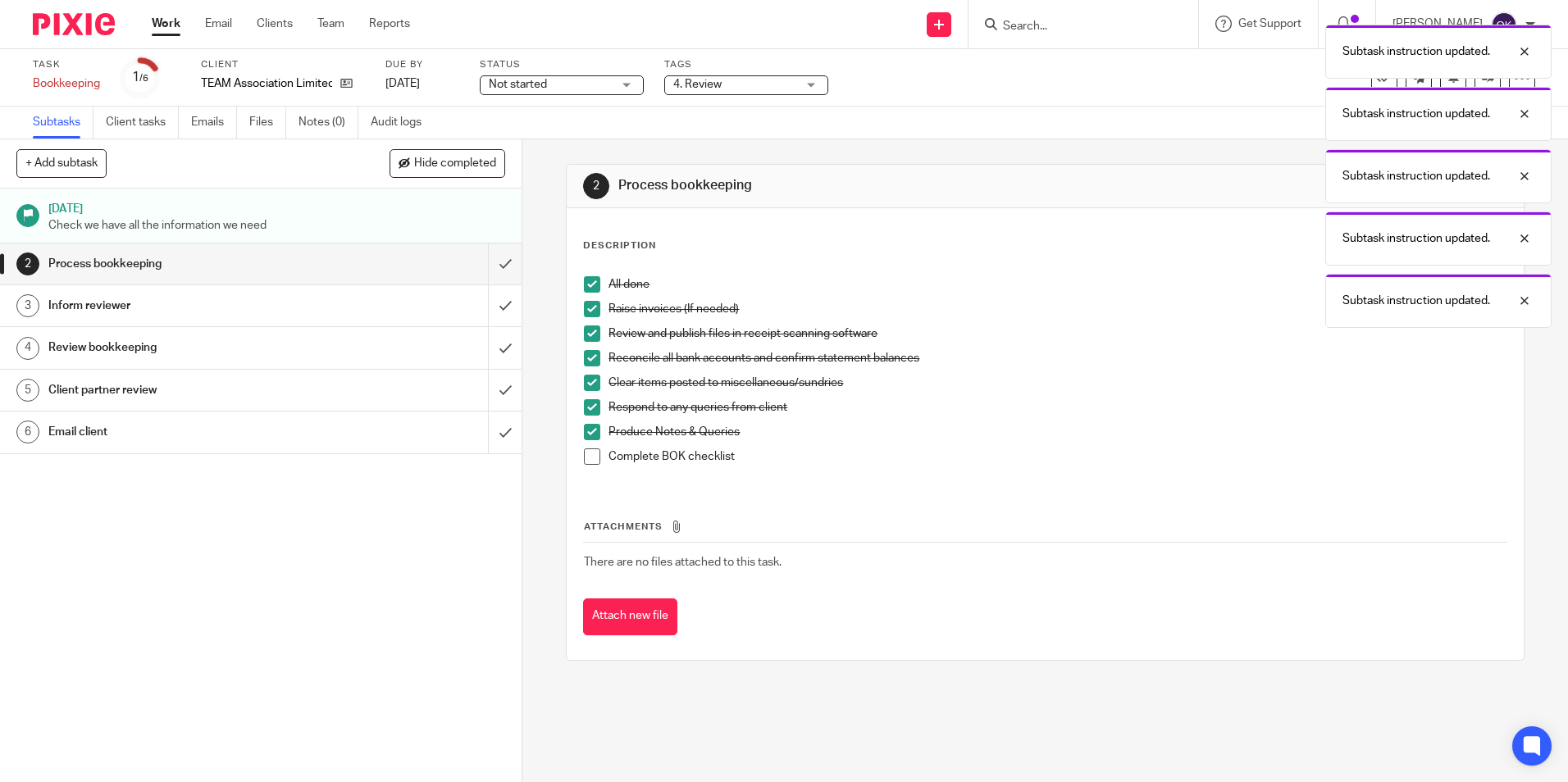
click at [584, 457] on span at bounding box center [592, 457] width 17 height 17
click at [485, 266] on input "submit" at bounding box center [261, 264] width 521 height 41
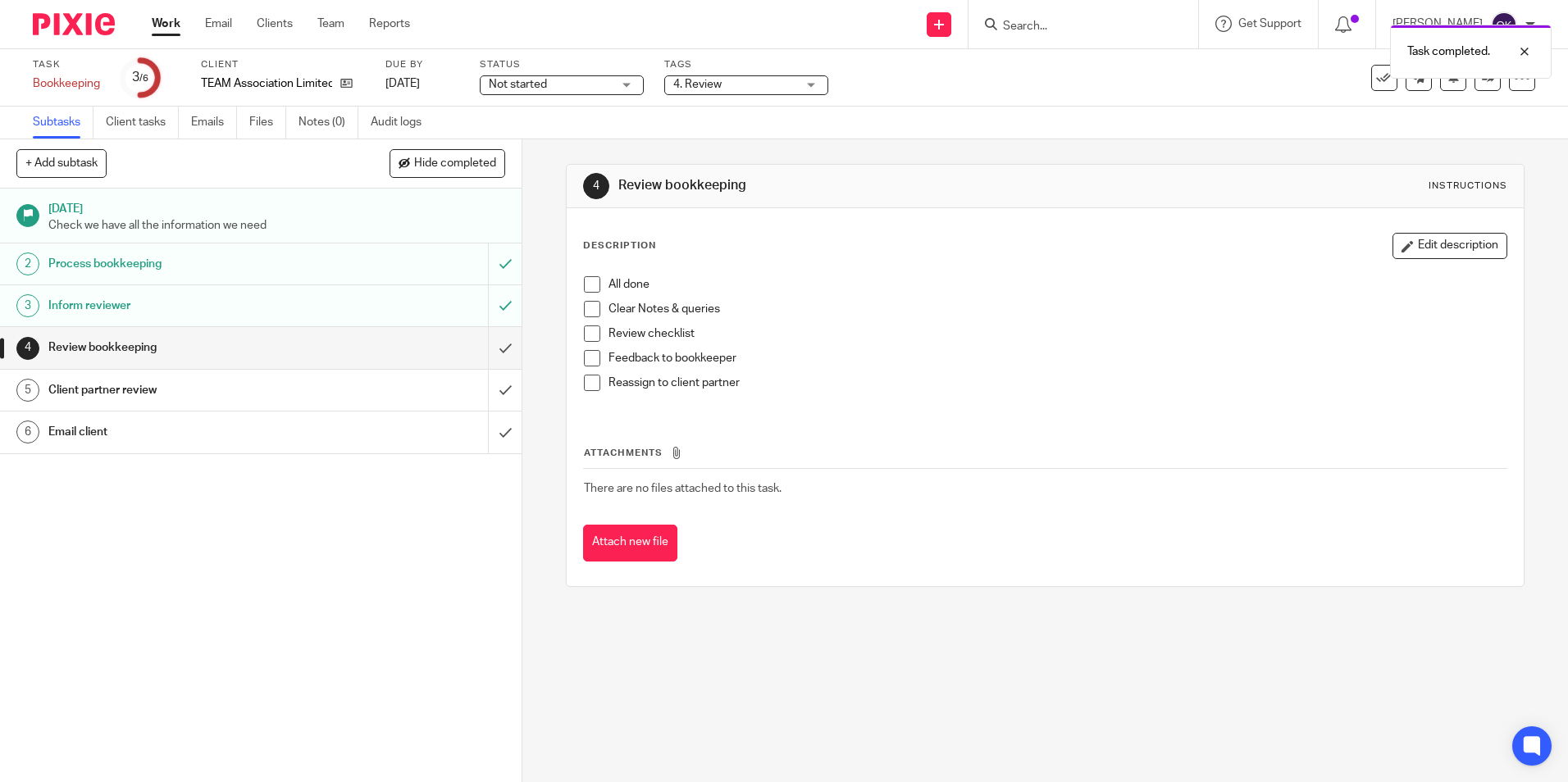
click at [588, 291] on span at bounding box center [592, 285] width 17 height 17
click at [590, 306] on span at bounding box center [592, 309] width 17 height 17
click at [586, 329] on span at bounding box center [592, 334] width 17 height 17
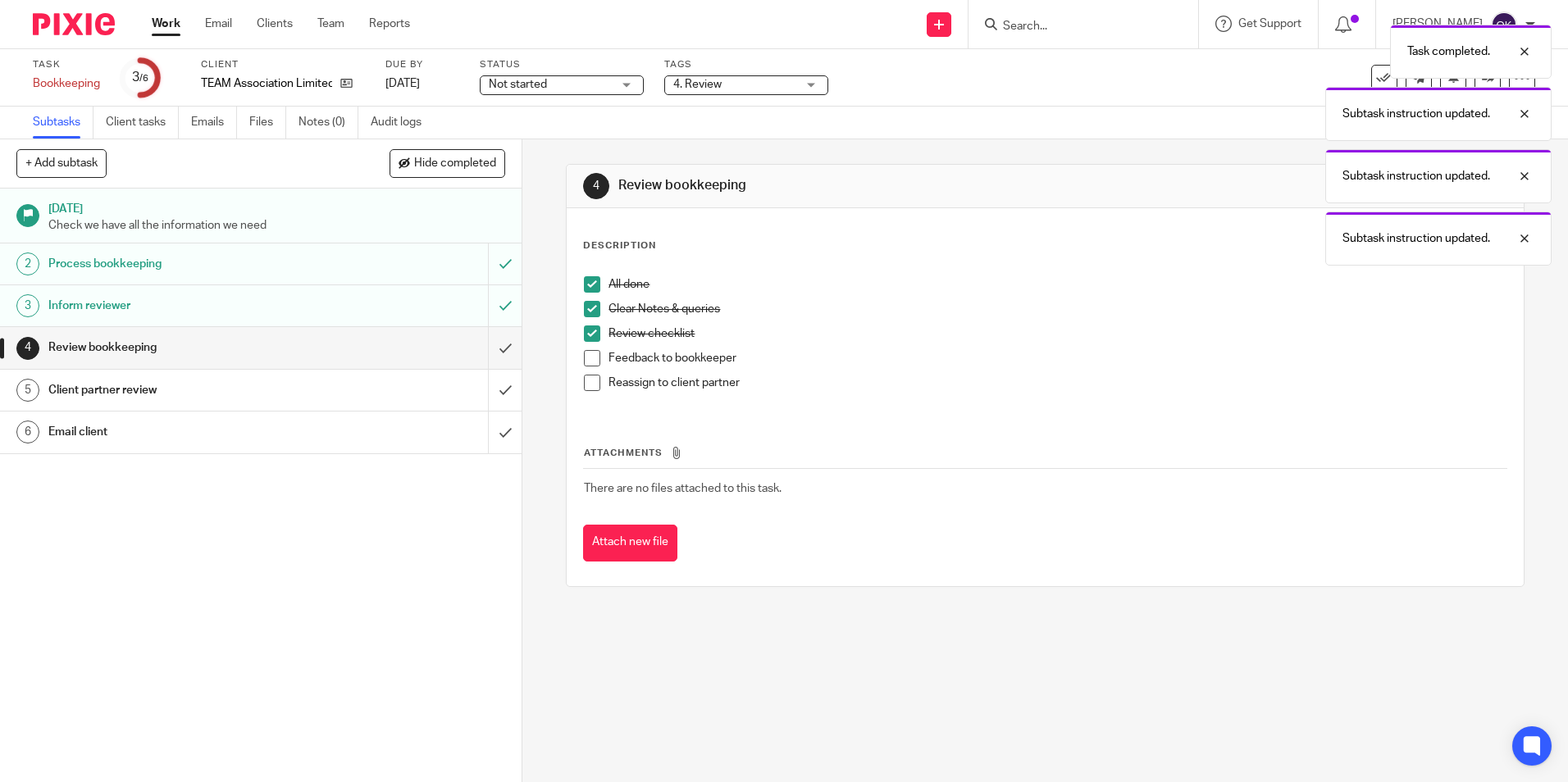
click at [592, 364] on span at bounding box center [592, 359] width 17 height 17
click at [588, 384] on span at bounding box center [592, 383] width 17 height 17
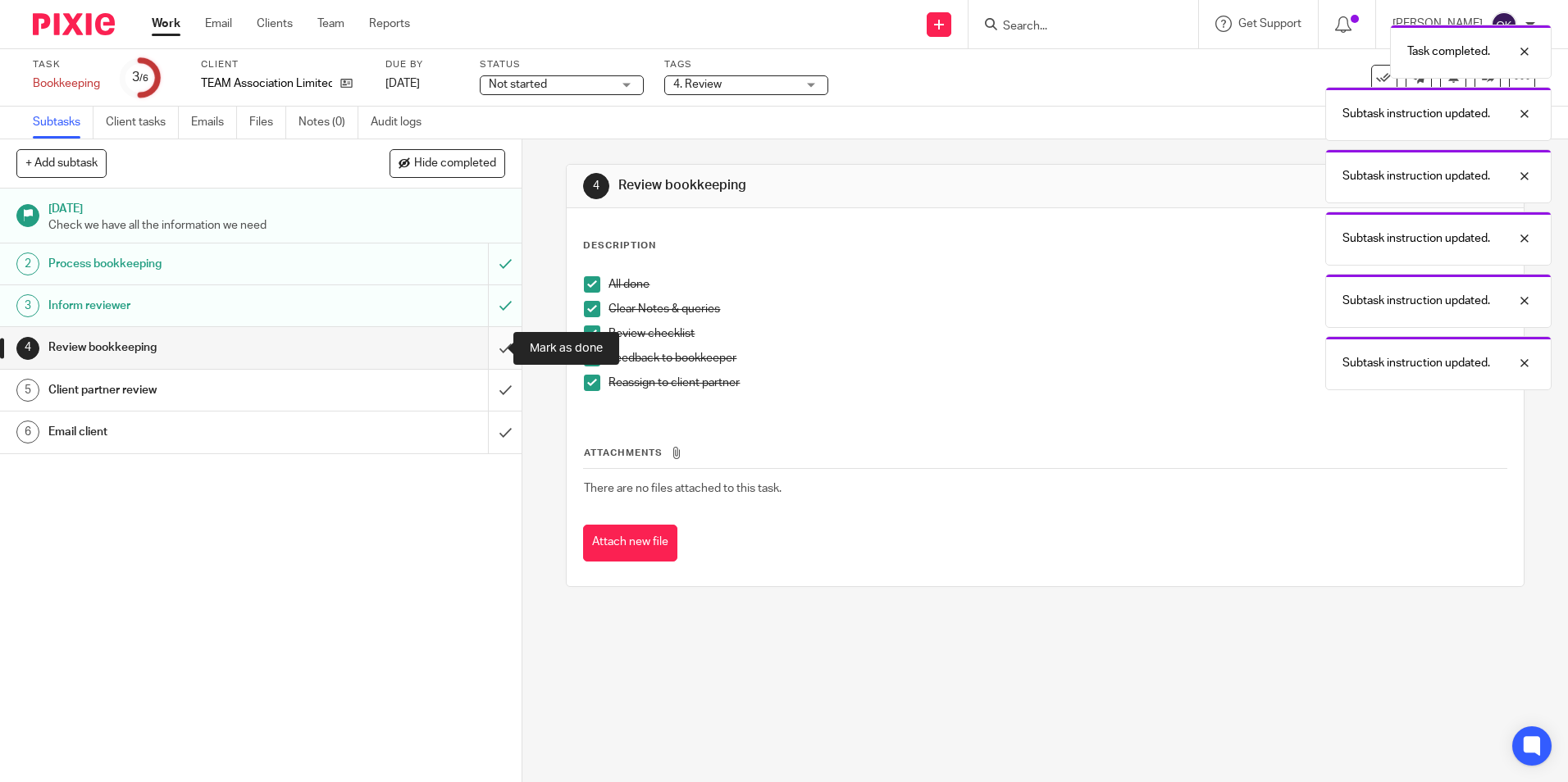
click at [492, 348] on input "submit" at bounding box center [261, 348] width 521 height 41
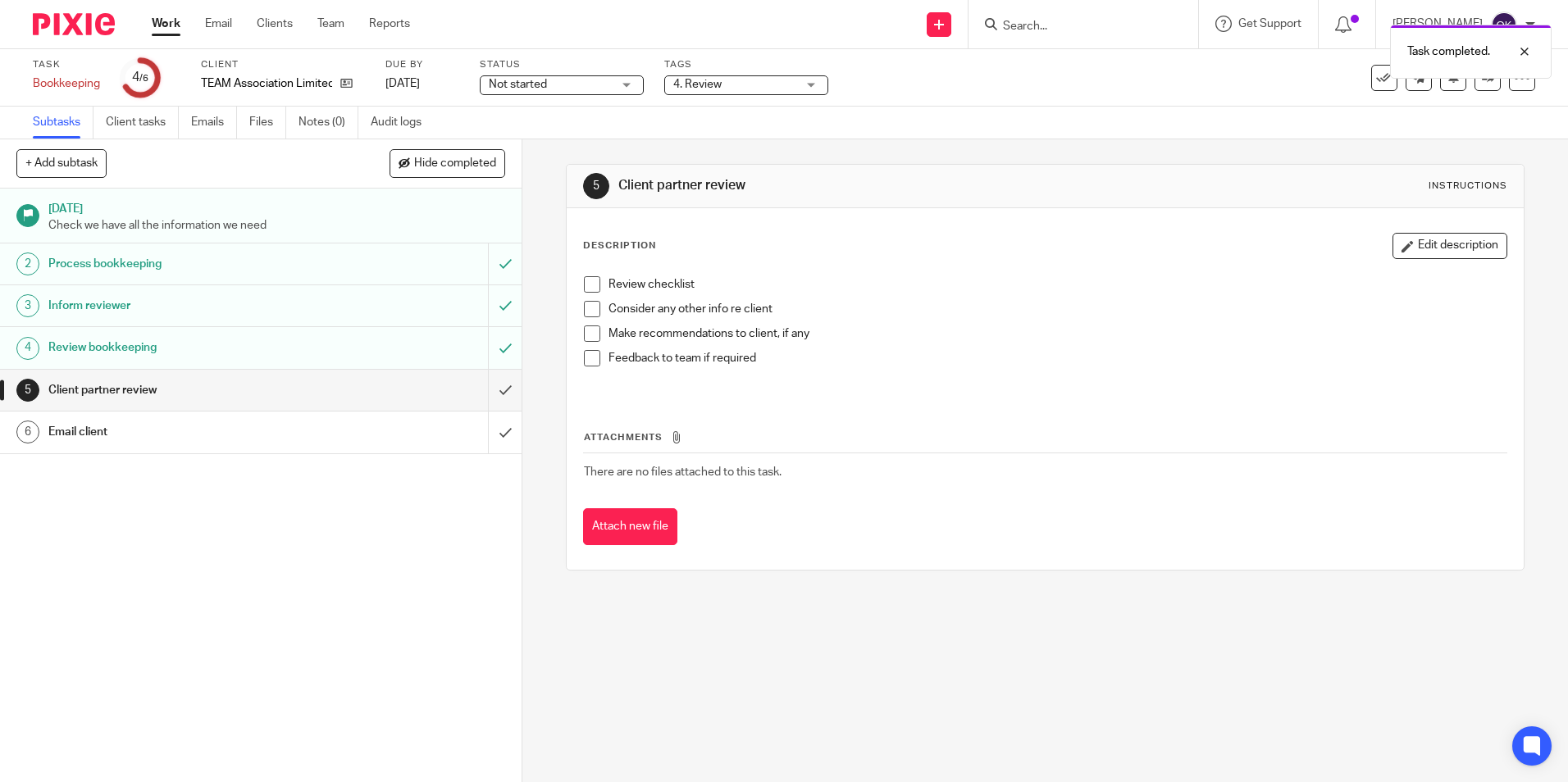
click at [595, 277] on li "Review checklist" at bounding box center [1045, 289] width 921 height 24
click at [590, 286] on span at bounding box center [592, 285] width 17 height 17
click at [587, 282] on span at bounding box center [592, 285] width 17 height 17
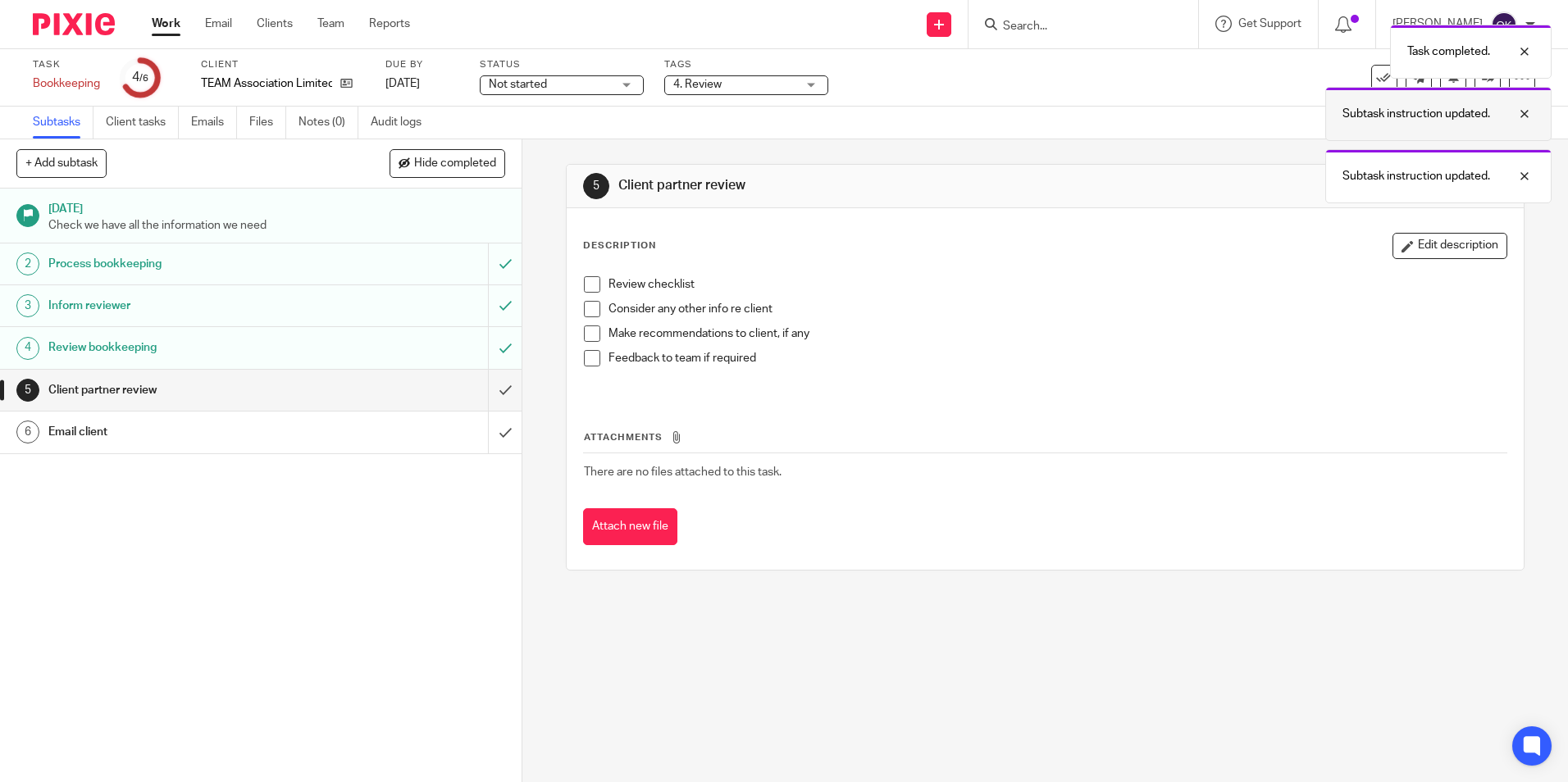
click at [1520, 114] on div at bounding box center [1511, 113] width 44 height 20
click at [1473, 82] on div "Task completed. Subtask instruction updated." at bounding box center [1167, 78] width 767 height 124
click at [1523, 106] on div at bounding box center [1511, 113] width 44 height 20
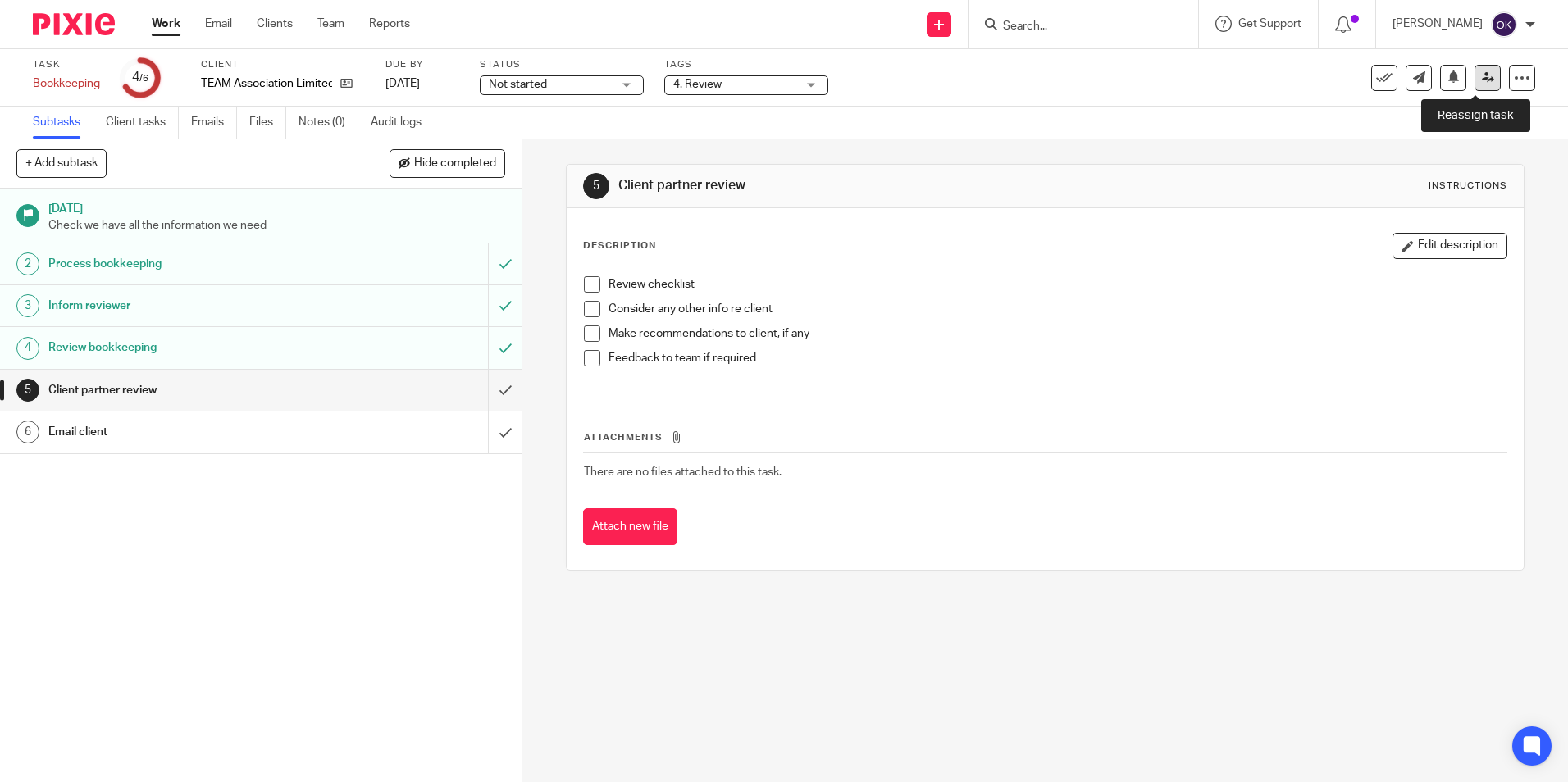
click at [1482, 78] on icon at bounding box center [1488, 77] width 12 height 12
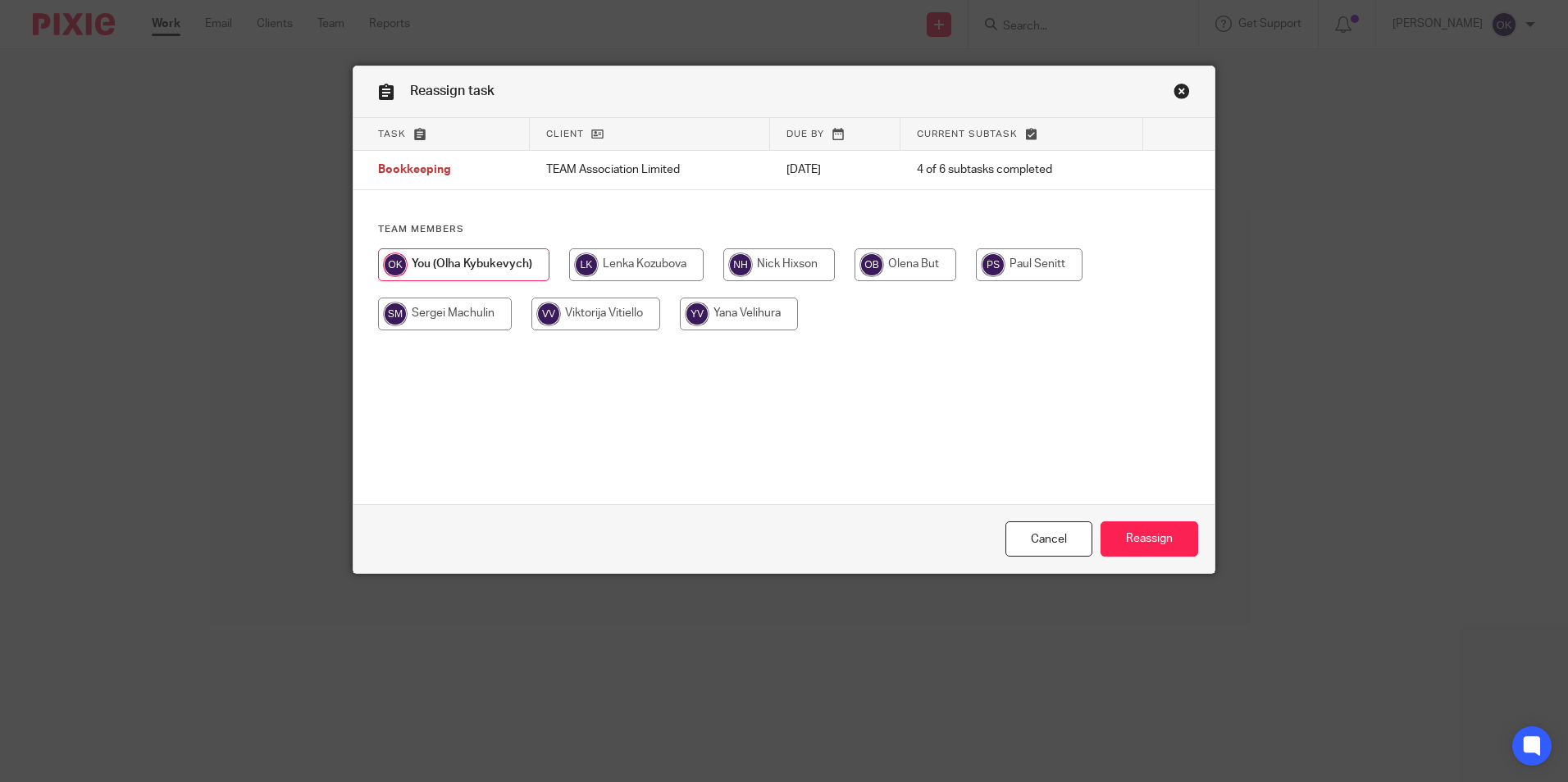
click at [769, 274] on input "radio" at bounding box center [778, 264] width 111 height 33
radio input "true"
click at [1137, 548] on input "Reassign" at bounding box center [1149, 539] width 97 height 36
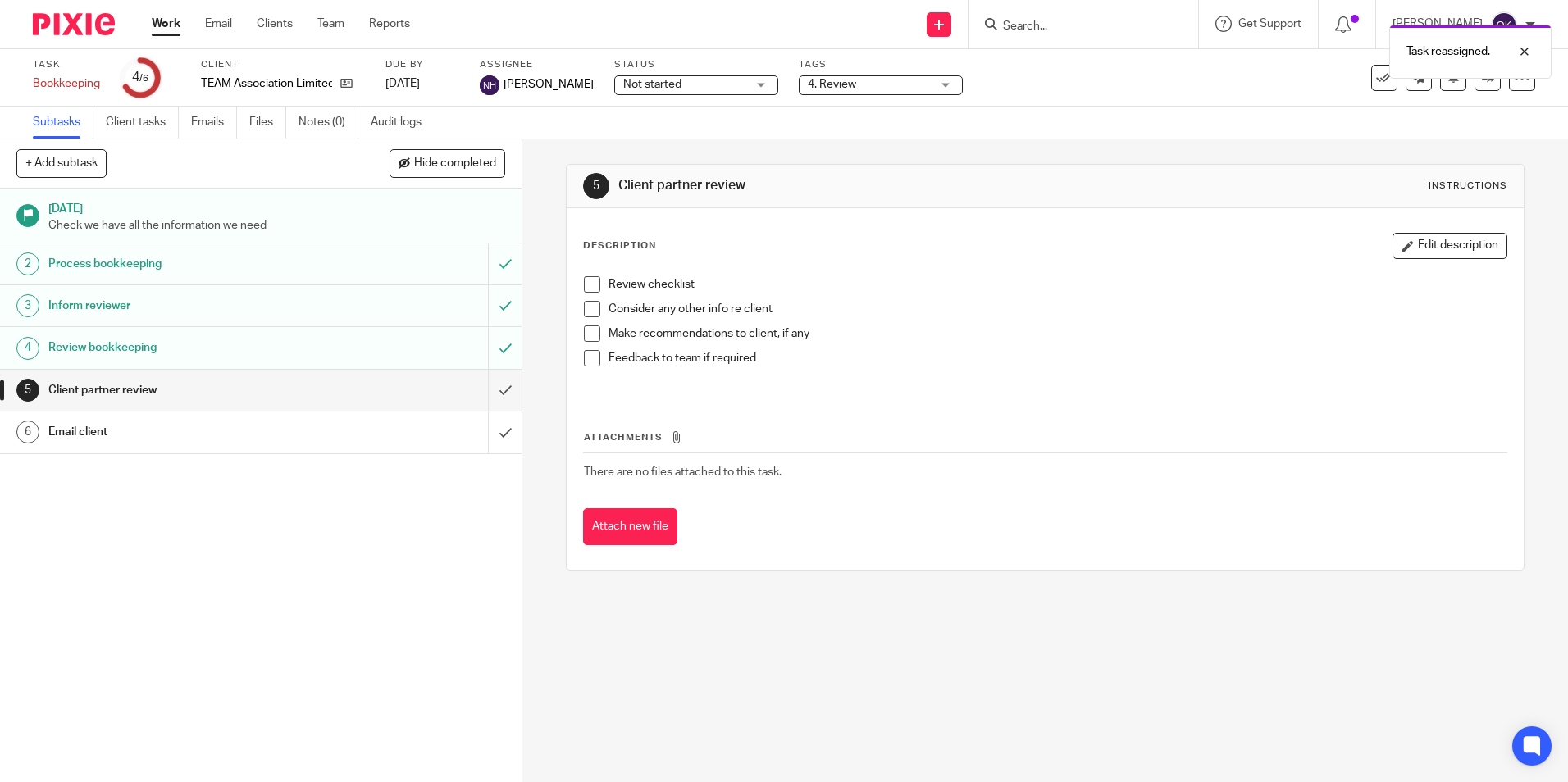
click at [56, 19] on img at bounding box center [74, 24] width 82 height 22
